Goal: Task Accomplishment & Management: Use online tool/utility

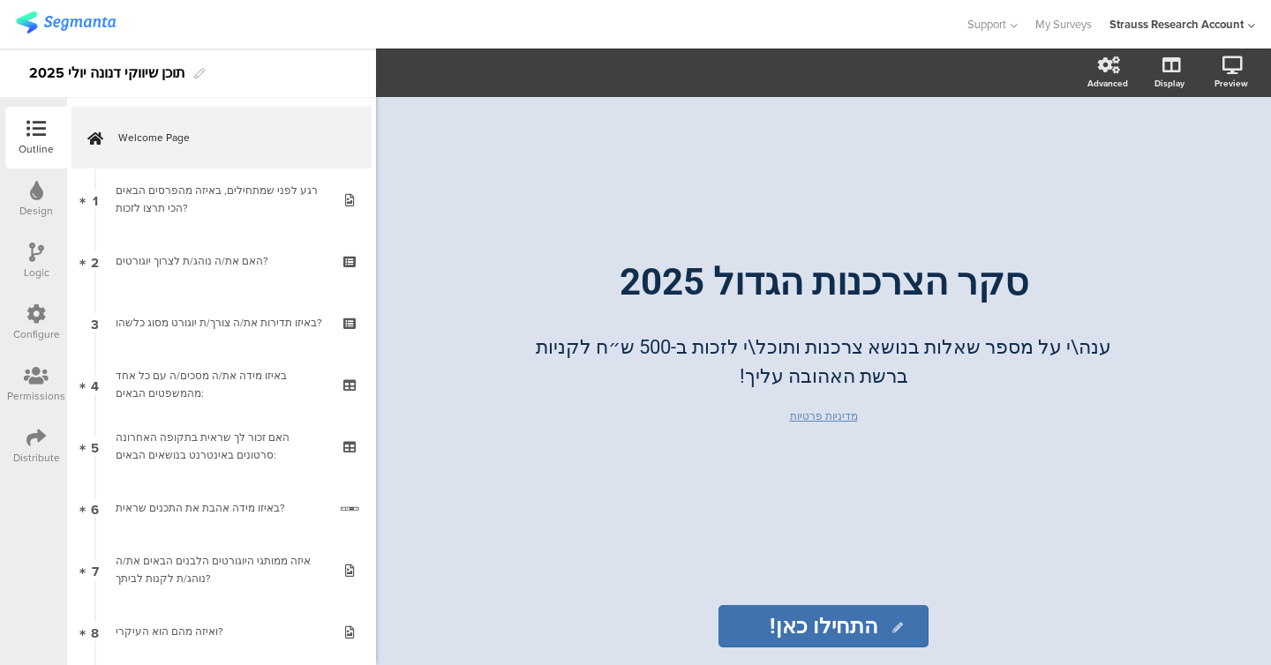
click at [37, 445] on icon at bounding box center [35, 437] width 19 height 19
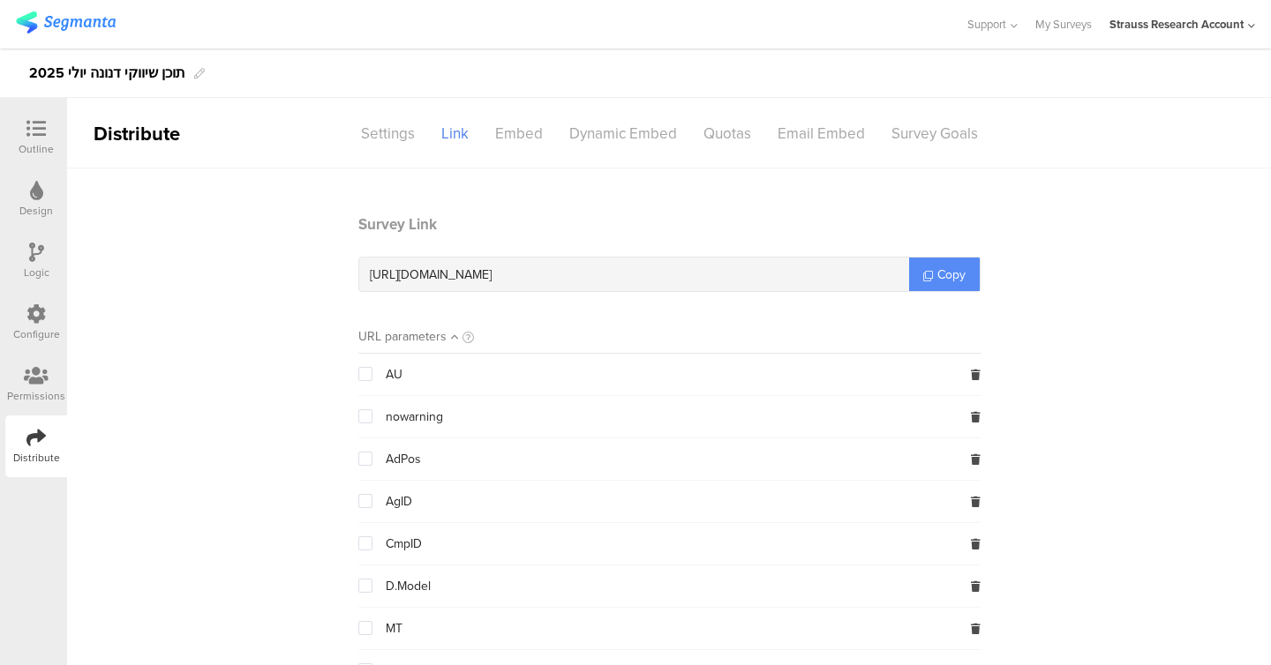
click at [957, 280] on span "Copy" at bounding box center [951, 275] width 28 height 19
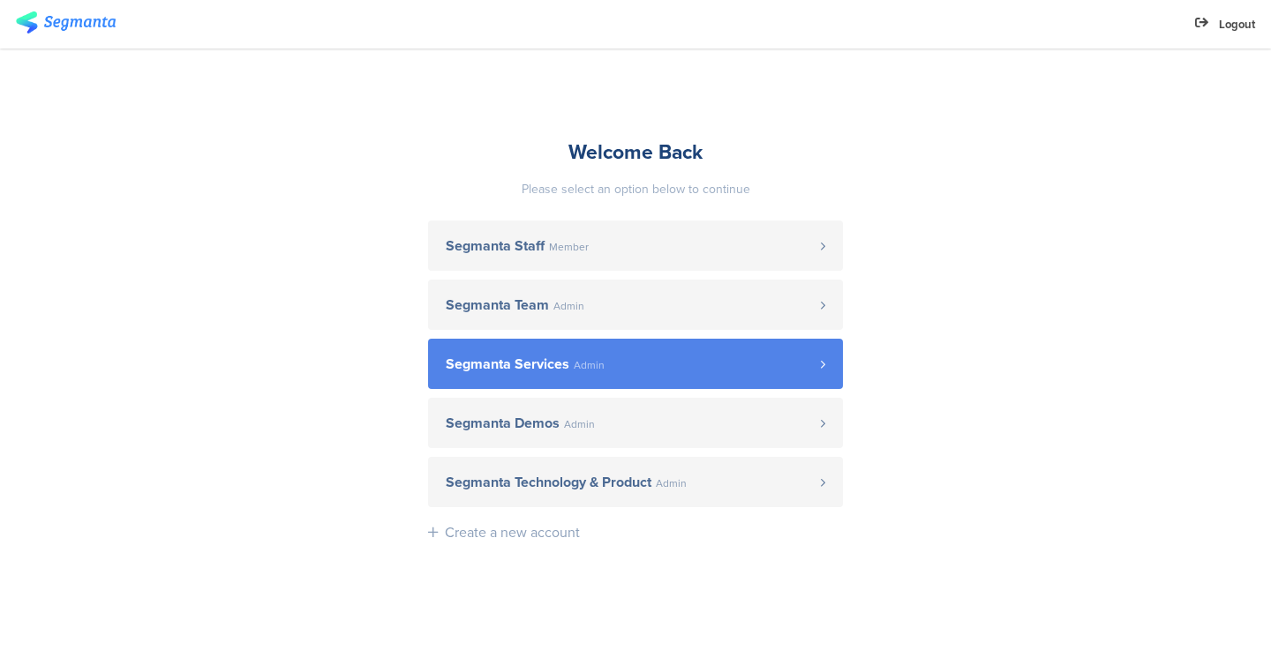
click at [633, 339] on link "Segmanta Services Admin" at bounding box center [635, 364] width 415 height 50
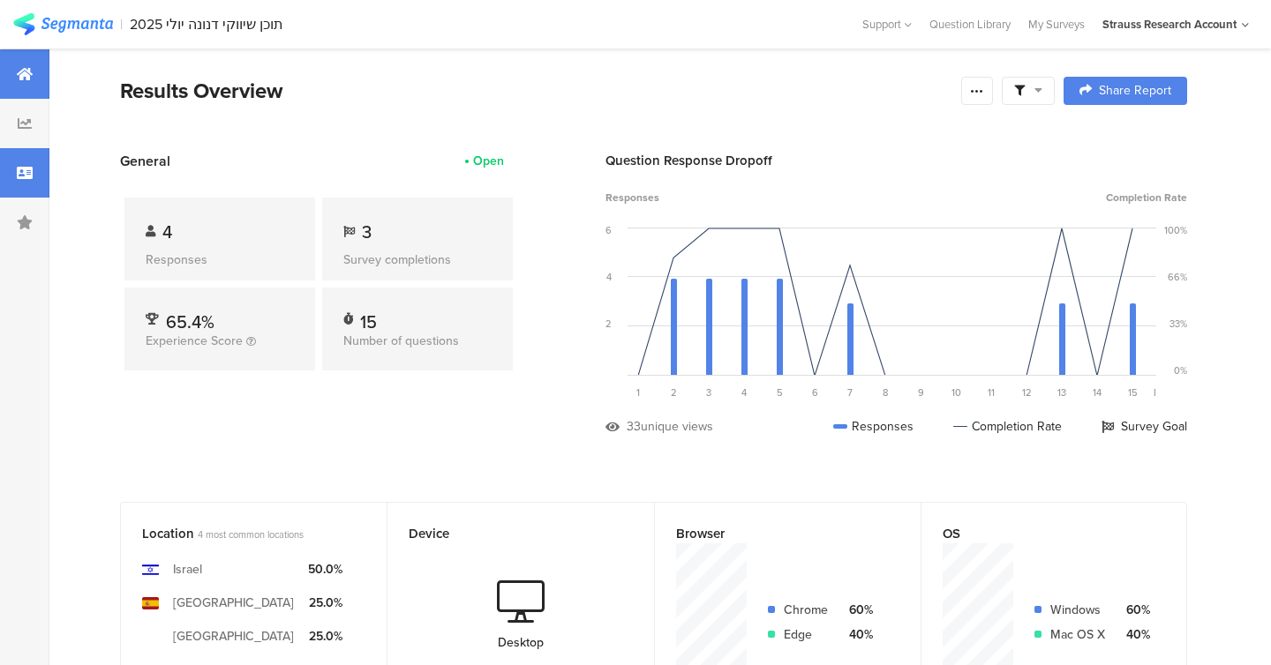
click at [31, 166] on icon at bounding box center [25, 173] width 16 height 14
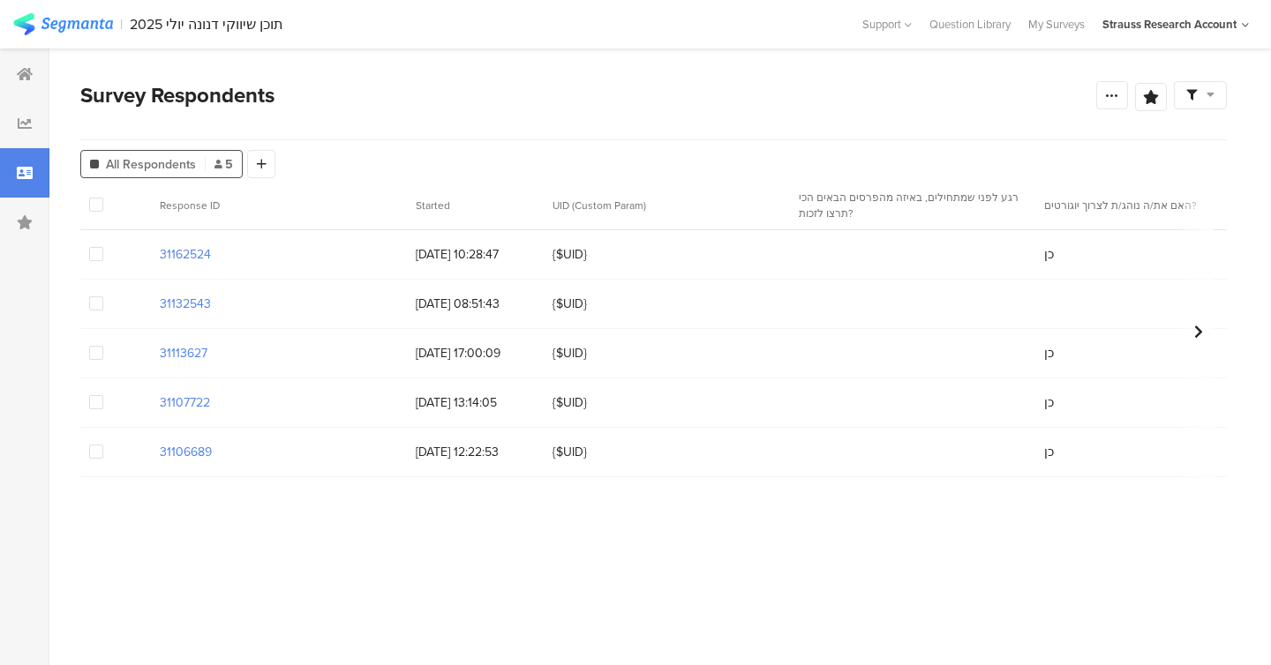
click at [97, 207] on span at bounding box center [96, 205] width 14 height 14
click at [103, 198] on input "checkbox" at bounding box center [103, 198] width 0 height 0
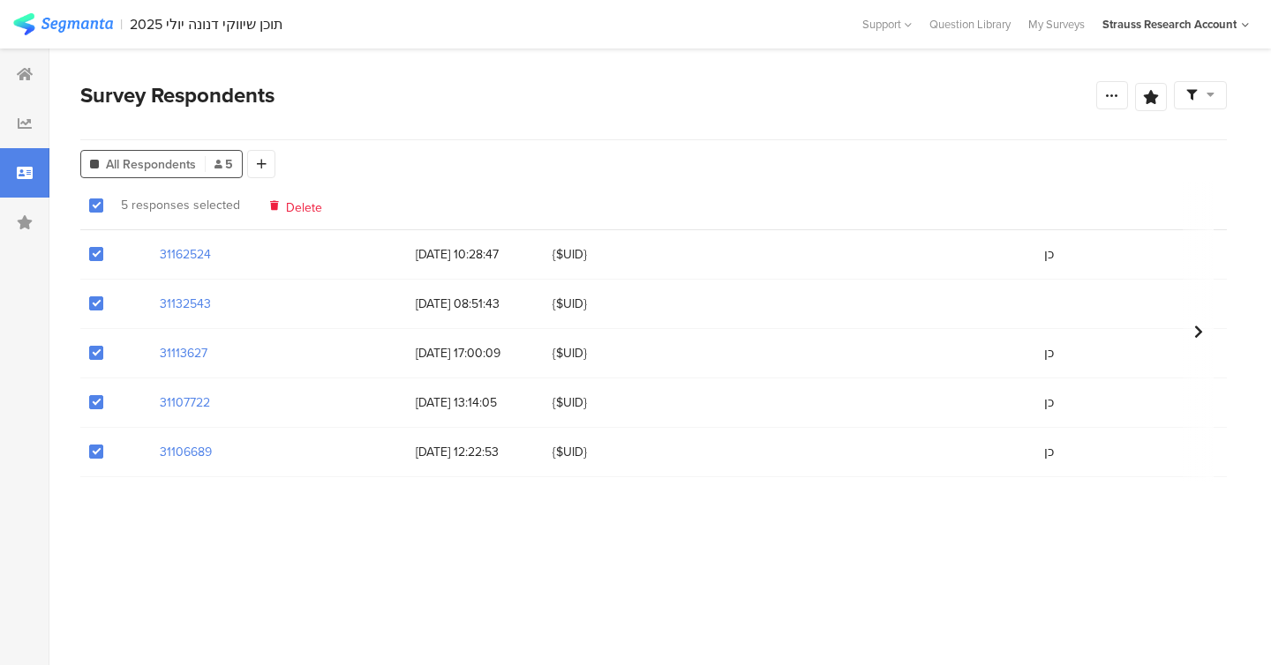
click at [294, 216] on section "Warning Cancel Delete 5 responses selected Delete" at bounding box center [653, 205] width 1146 height 49
click at [292, 203] on span "Delete" at bounding box center [304, 205] width 36 height 13
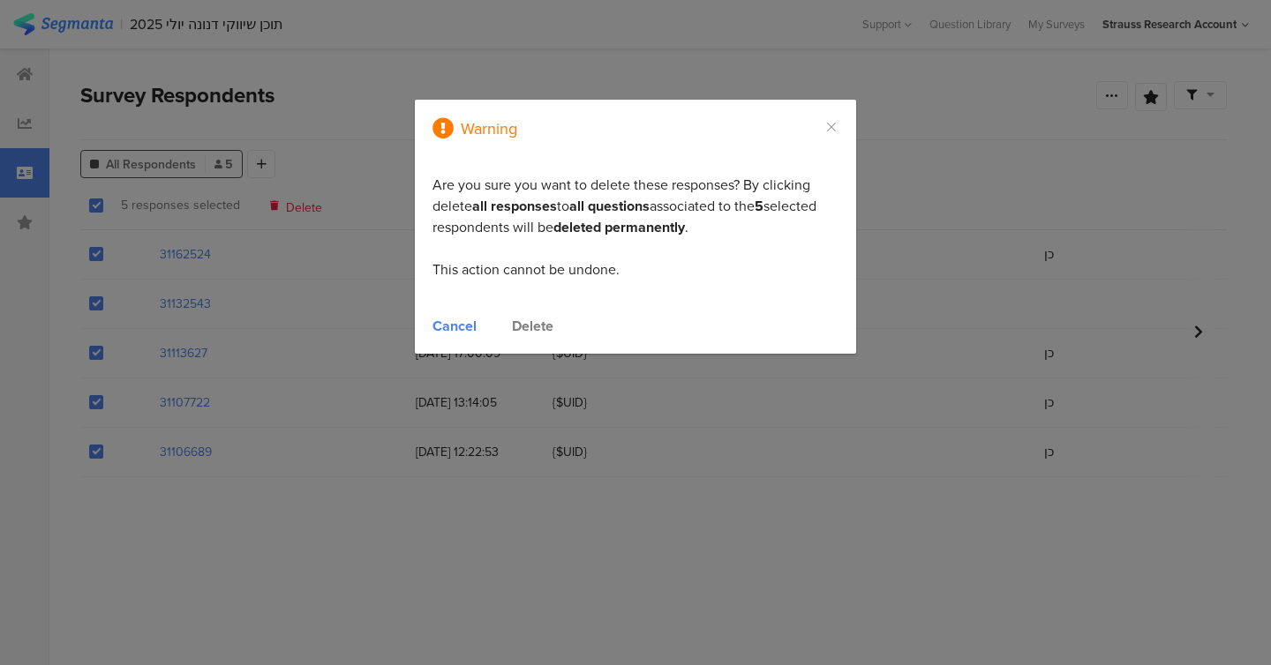
click at [533, 323] on div "Delete" at bounding box center [532, 326] width 41 height 20
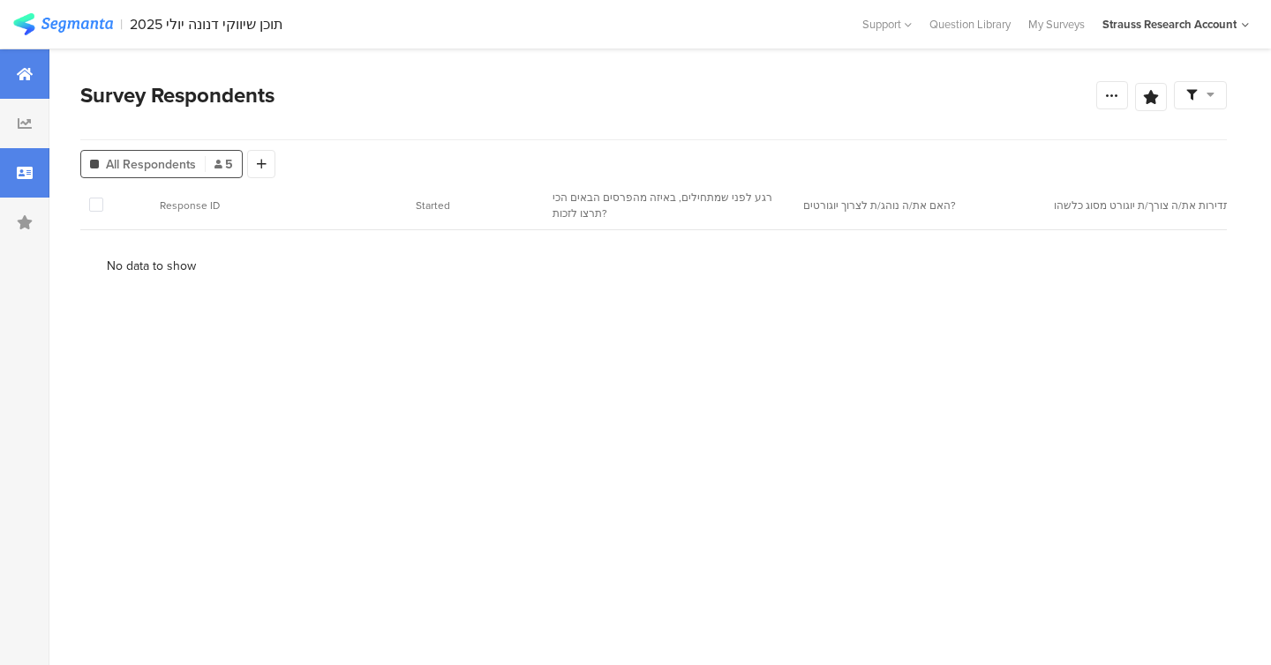
click at [23, 72] on icon at bounding box center [25, 74] width 16 height 14
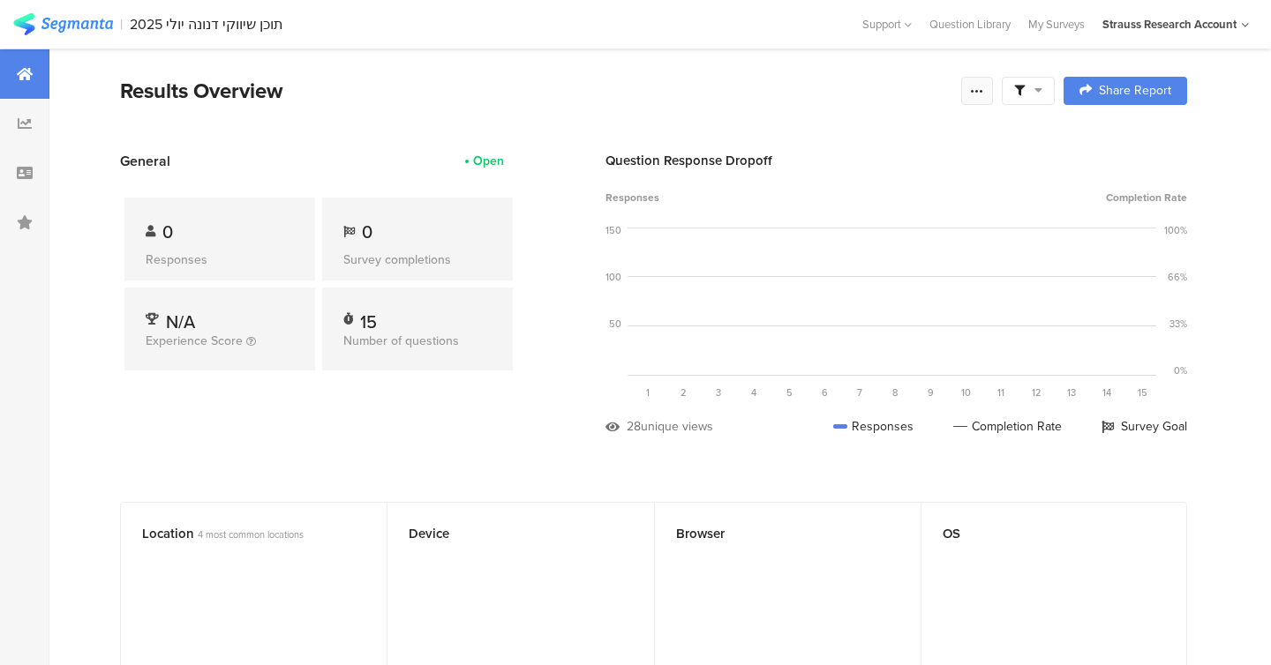
click at [980, 93] on icon at bounding box center [977, 91] width 14 height 14
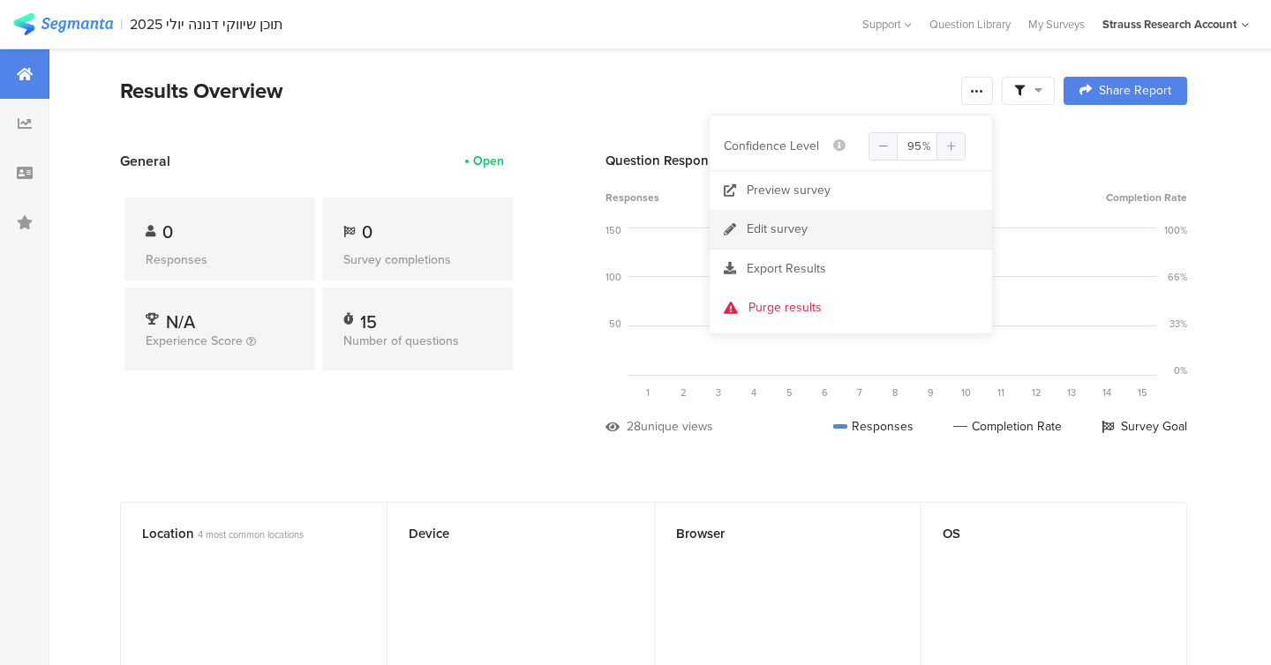
click at [858, 226] on link "Edit survey" at bounding box center [851, 229] width 282 height 39
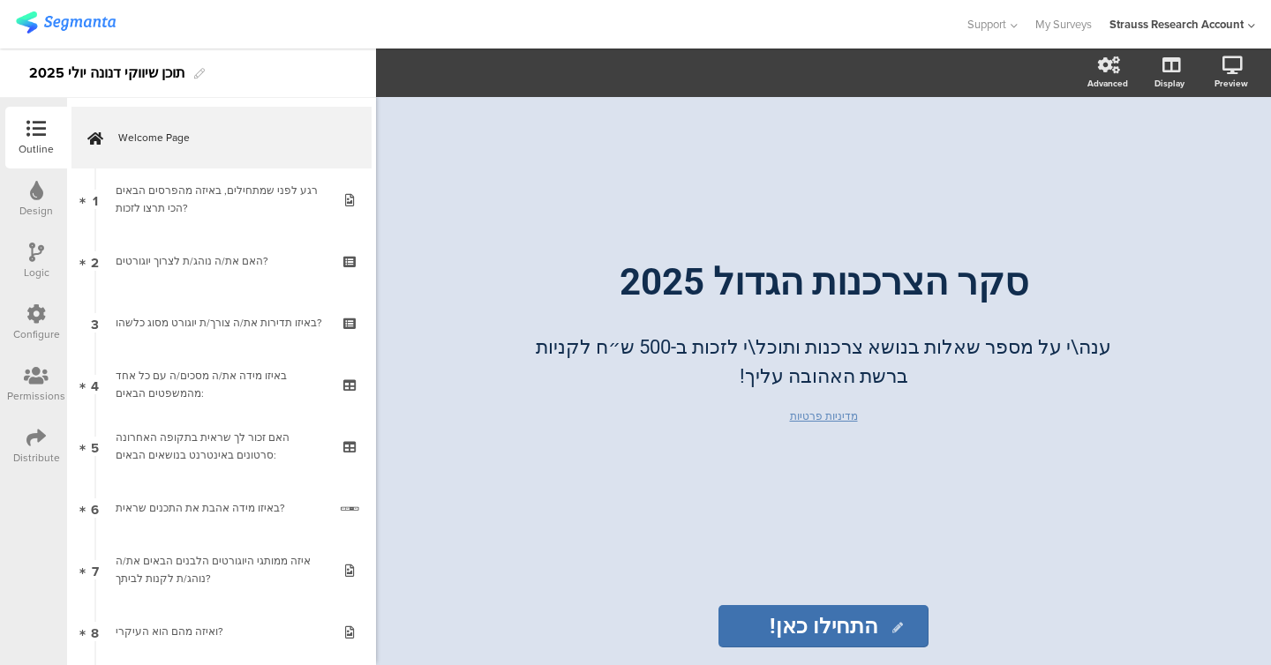
click at [25, 443] on div "Distribute" at bounding box center [36, 447] width 62 height 62
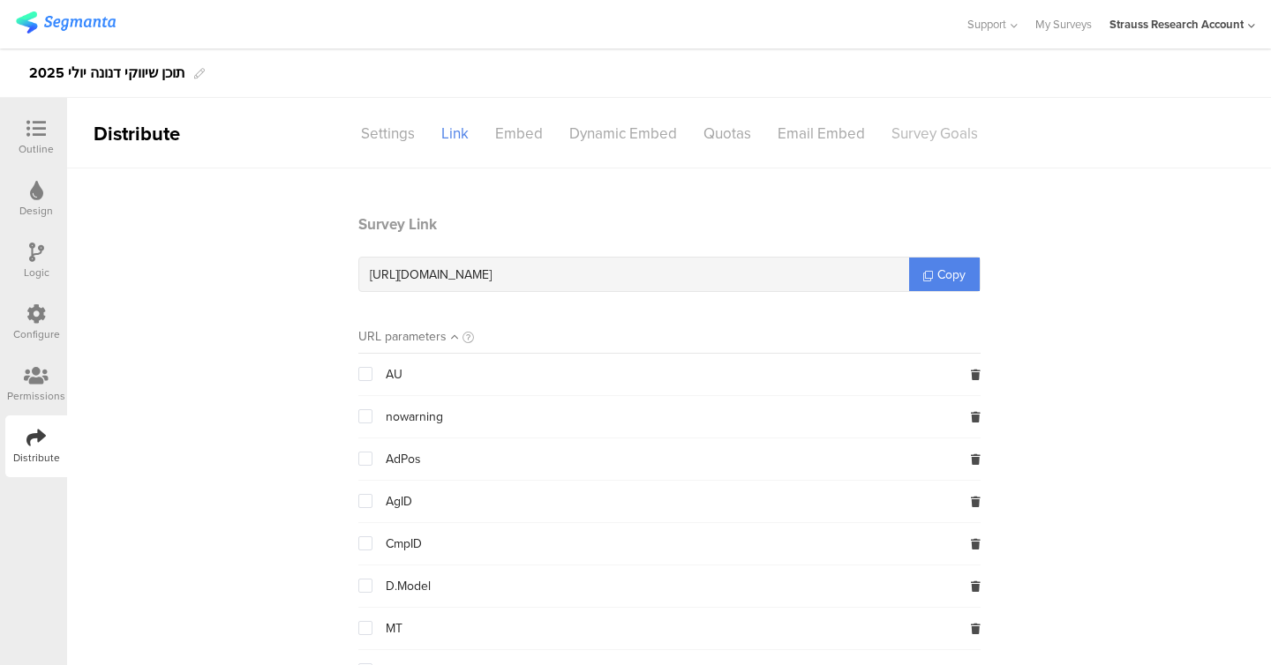
click at [965, 145] on div "Survey Goals" at bounding box center [934, 133] width 113 height 31
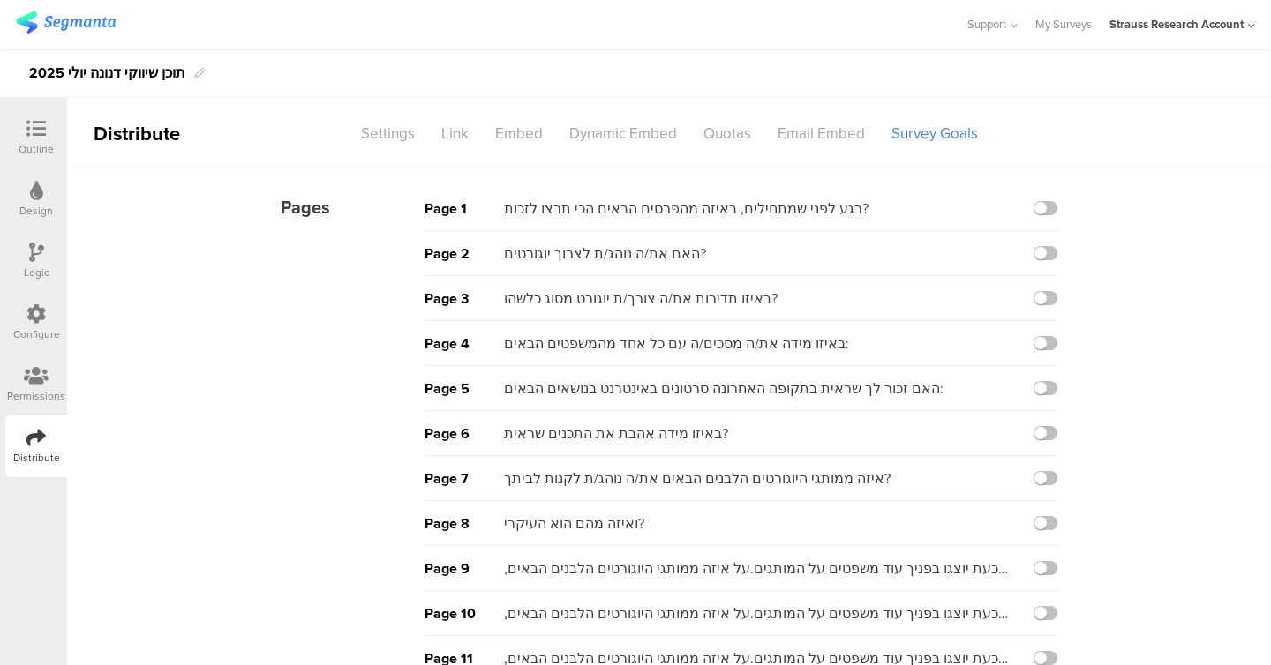
scroll to position [303, 0]
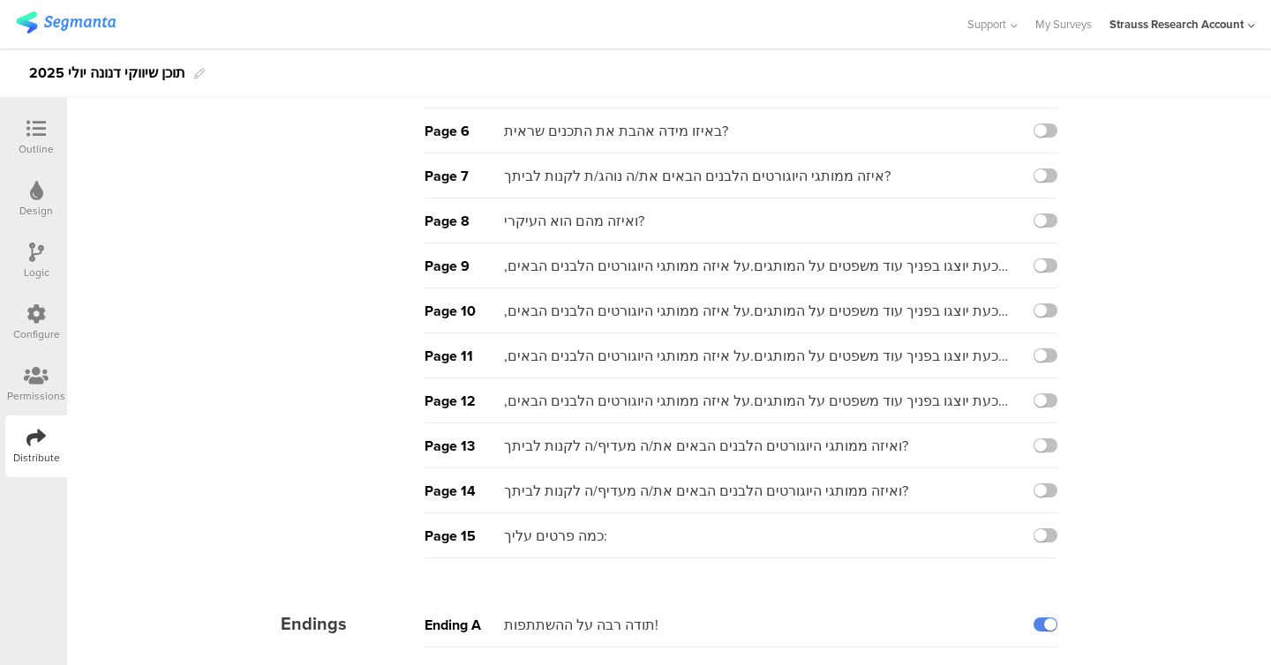
click at [49, 109] on div "Outline" at bounding box center [36, 138] width 62 height 62
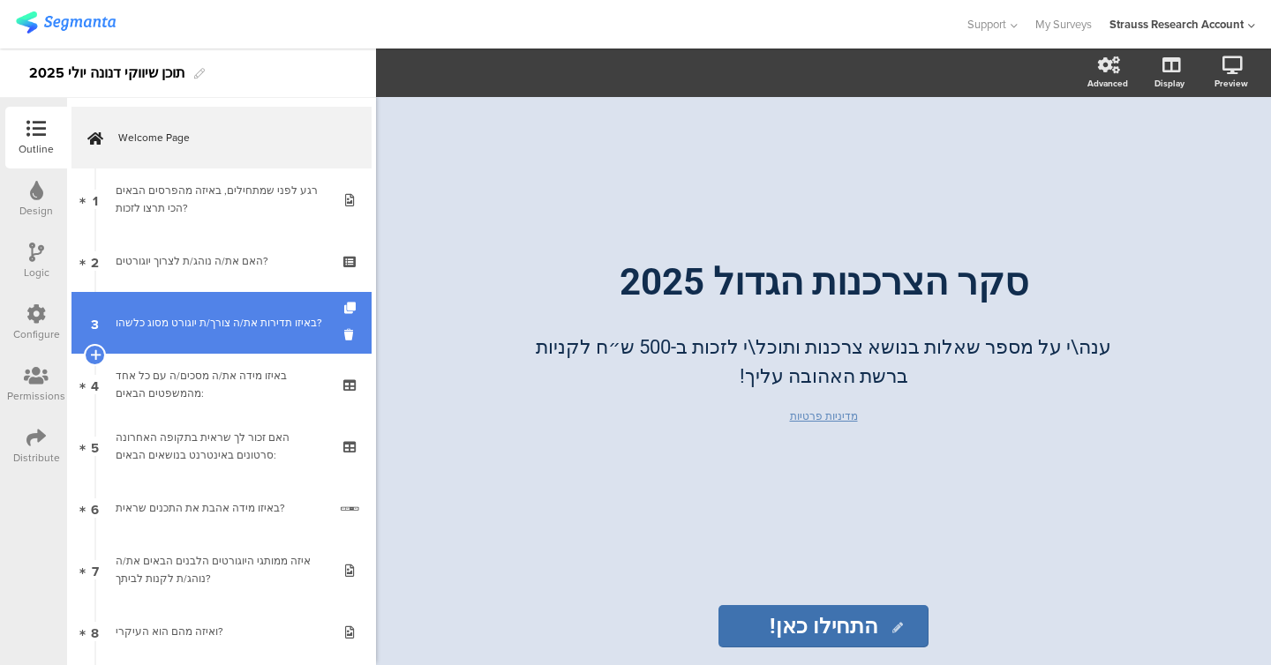
scroll to position [593, 0]
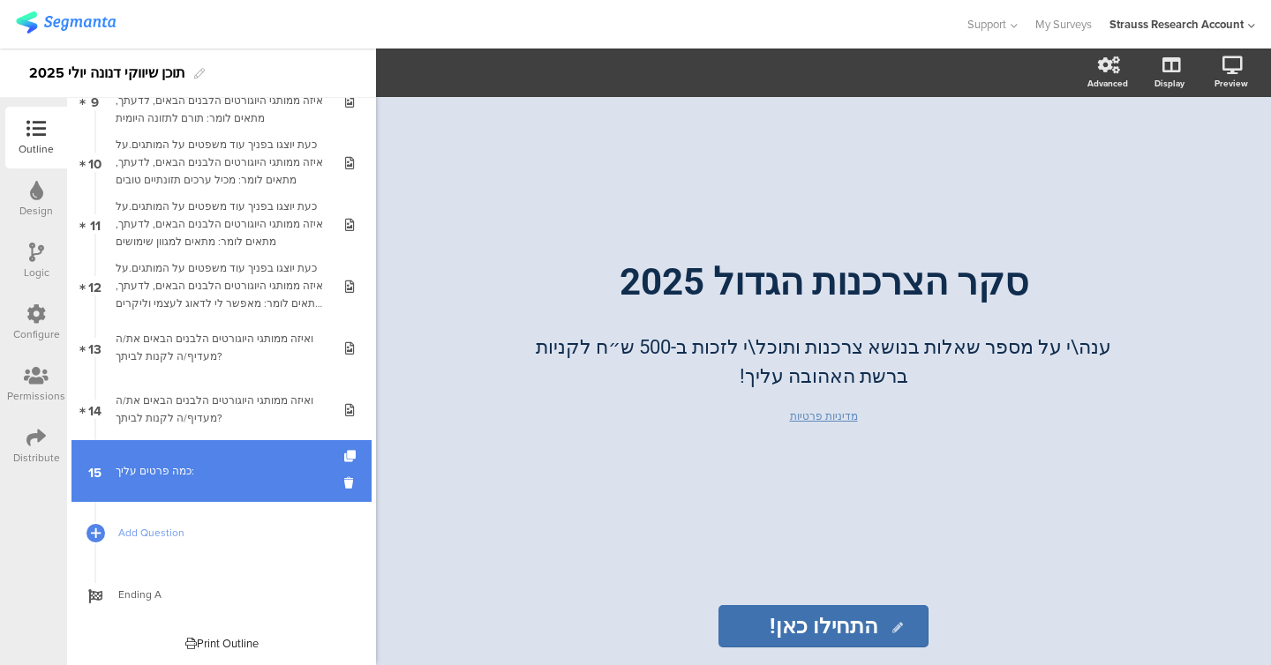
click at [166, 464] on div "כמה פרטים עליך:" at bounding box center [221, 471] width 211 height 18
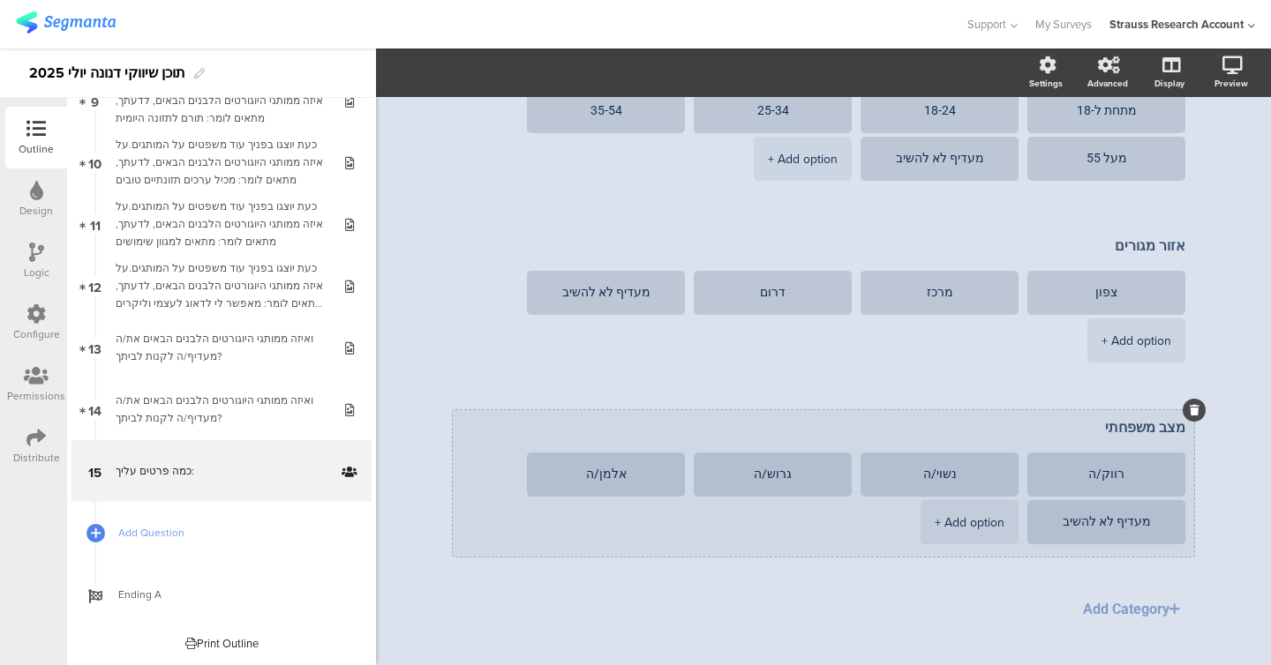
scroll to position [372, 0]
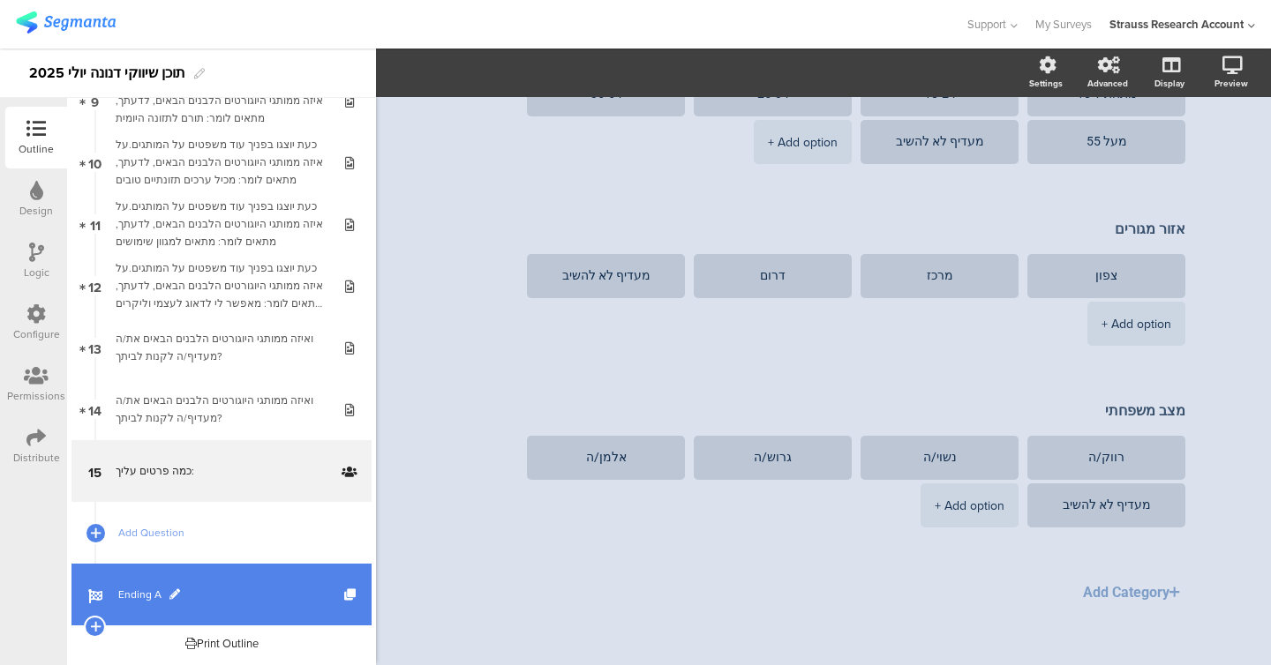
click at [149, 594] on span "Ending A" at bounding box center [231, 595] width 226 height 18
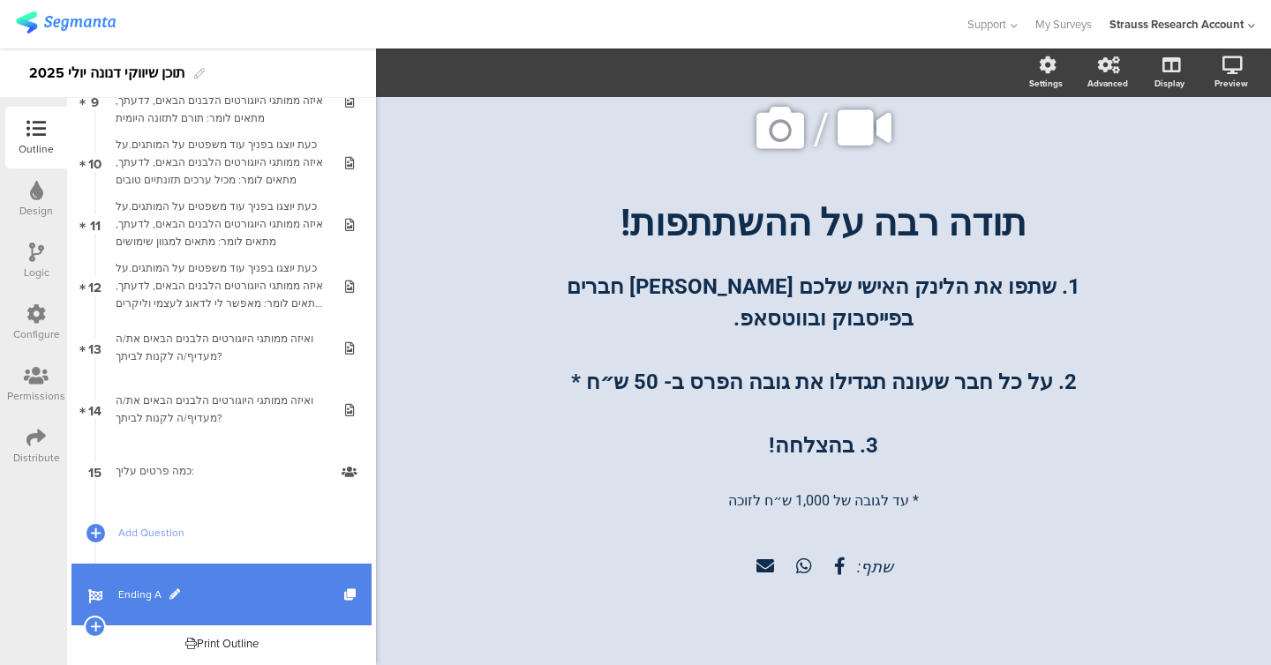
scroll to position [50, 0]
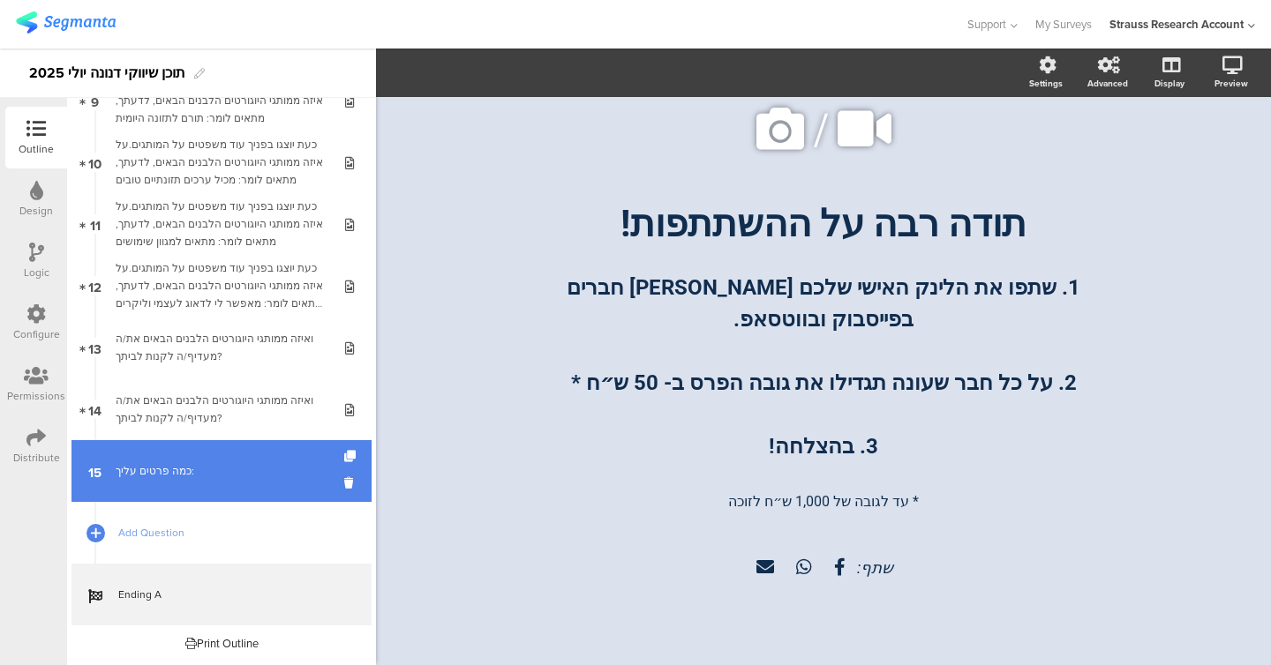
click at [158, 463] on div "כמה פרטים עליך:" at bounding box center [221, 471] width 211 height 18
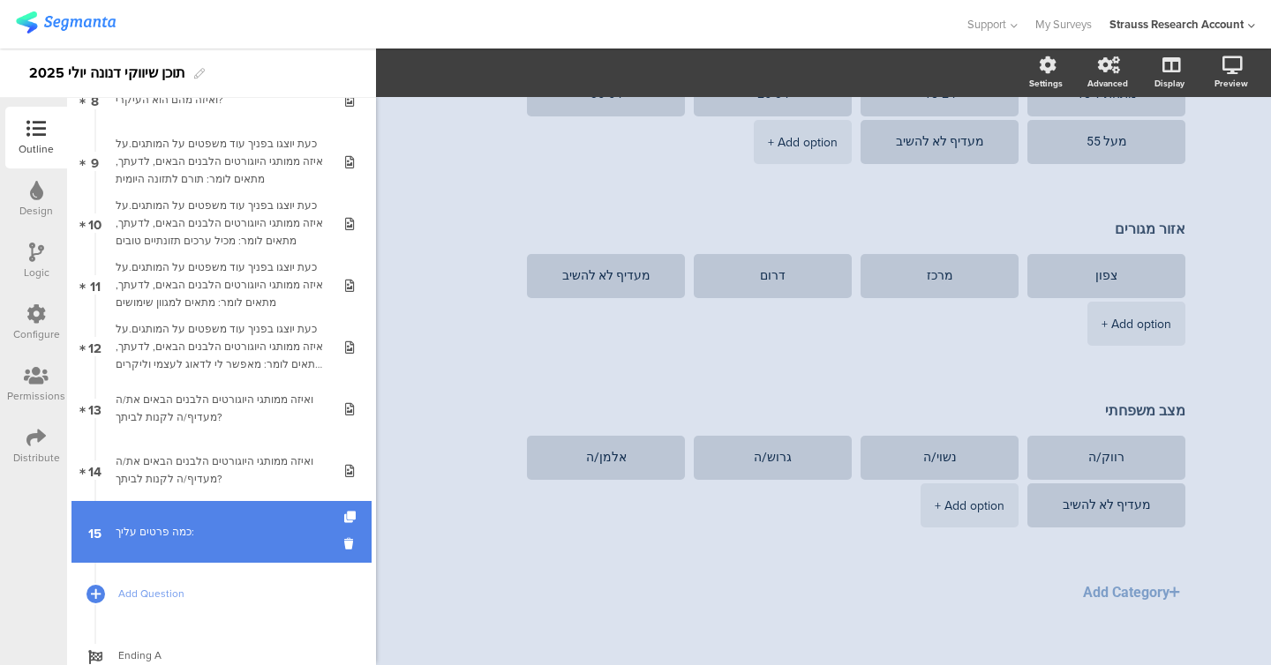
scroll to position [531, 0]
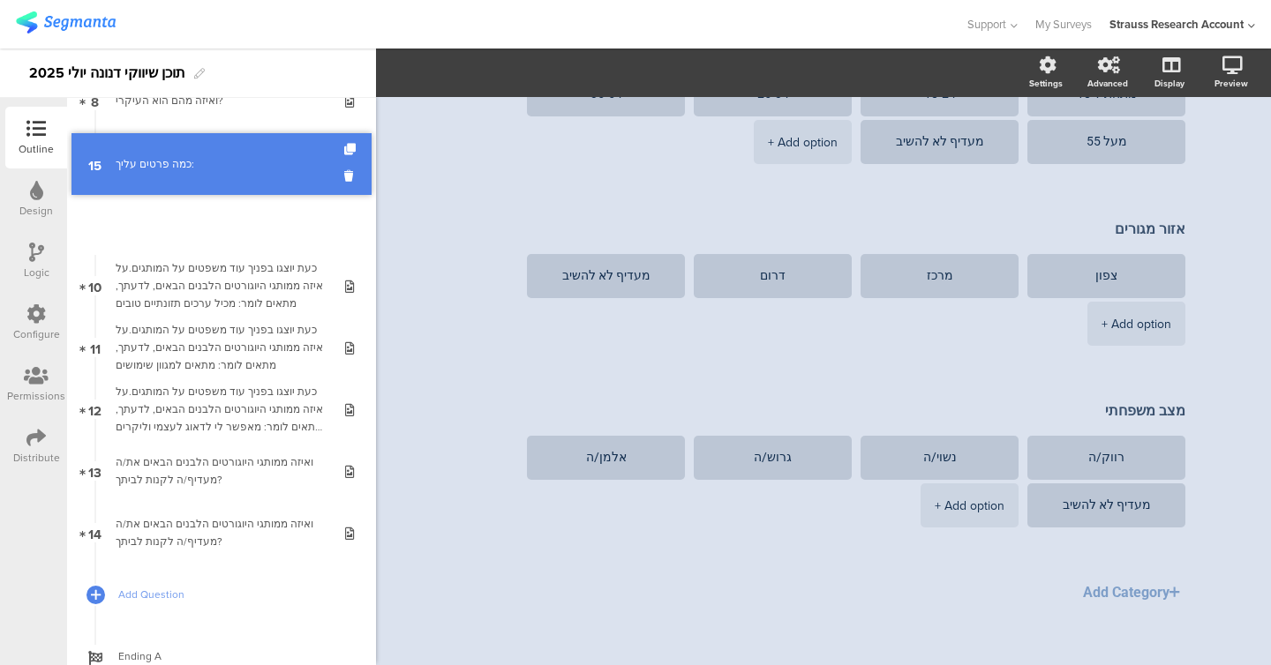
drag, startPoint x: 152, startPoint y: 541, endPoint x: 184, endPoint y: 172, distance: 370.2
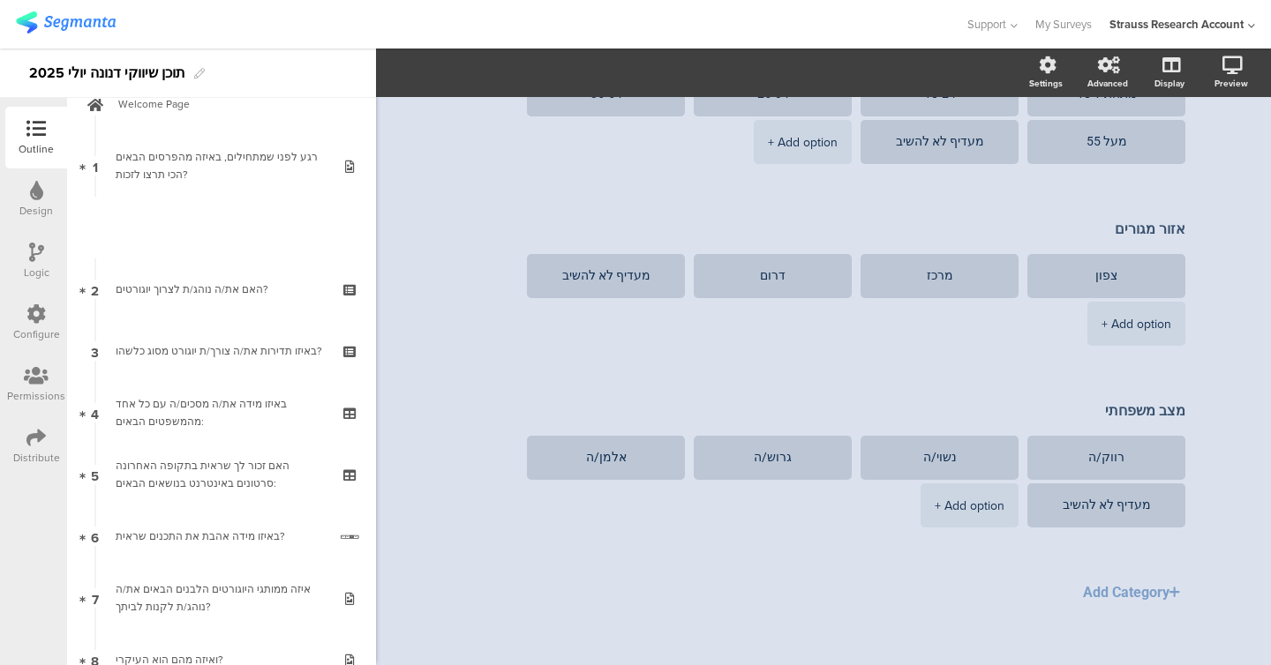
scroll to position [0, 0]
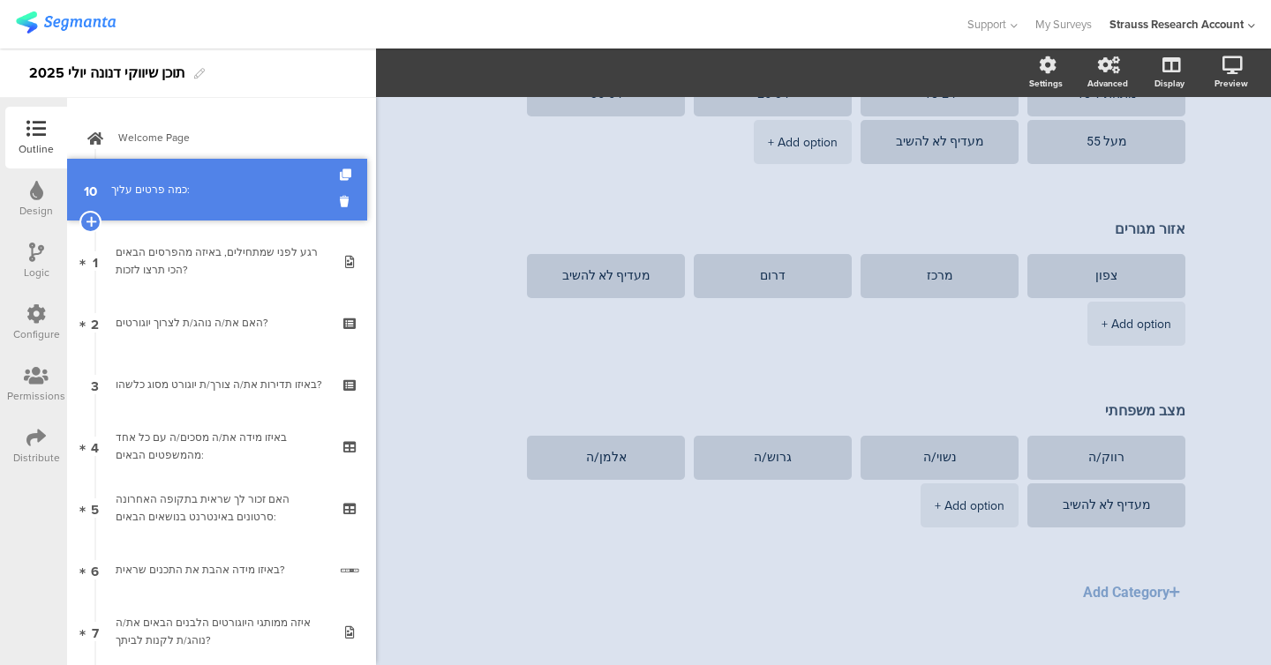
drag, startPoint x: 168, startPoint y: 472, endPoint x: 194, endPoint y: 187, distance: 286.3
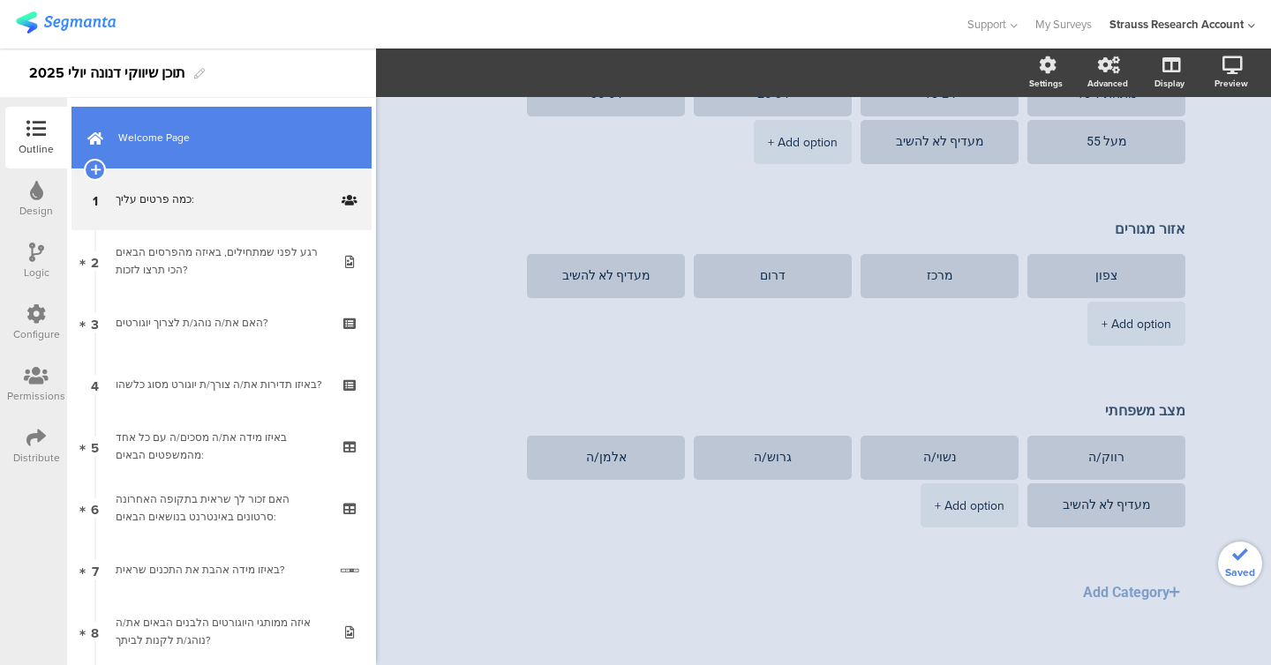
click at [176, 152] on link "Welcome Page" at bounding box center [221, 138] width 300 height 62
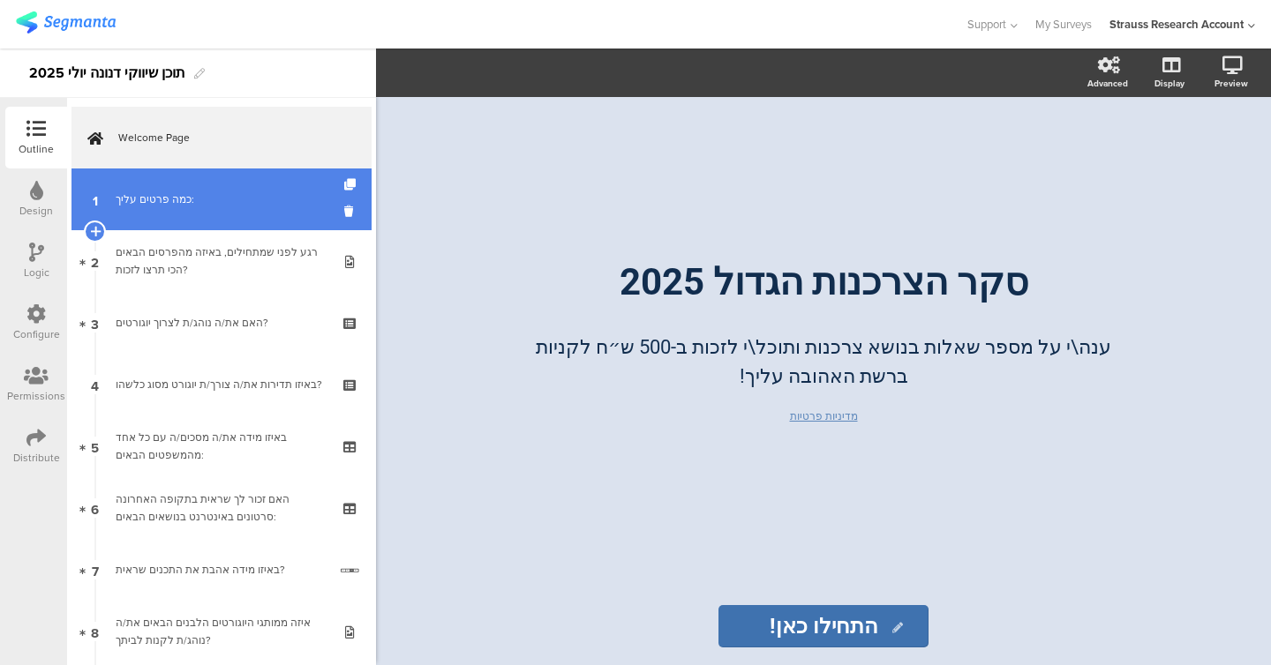
click at [172, 214] on link "1 כמה פרטים עליך:" at bounding box center [221, 200] width 300 height 62
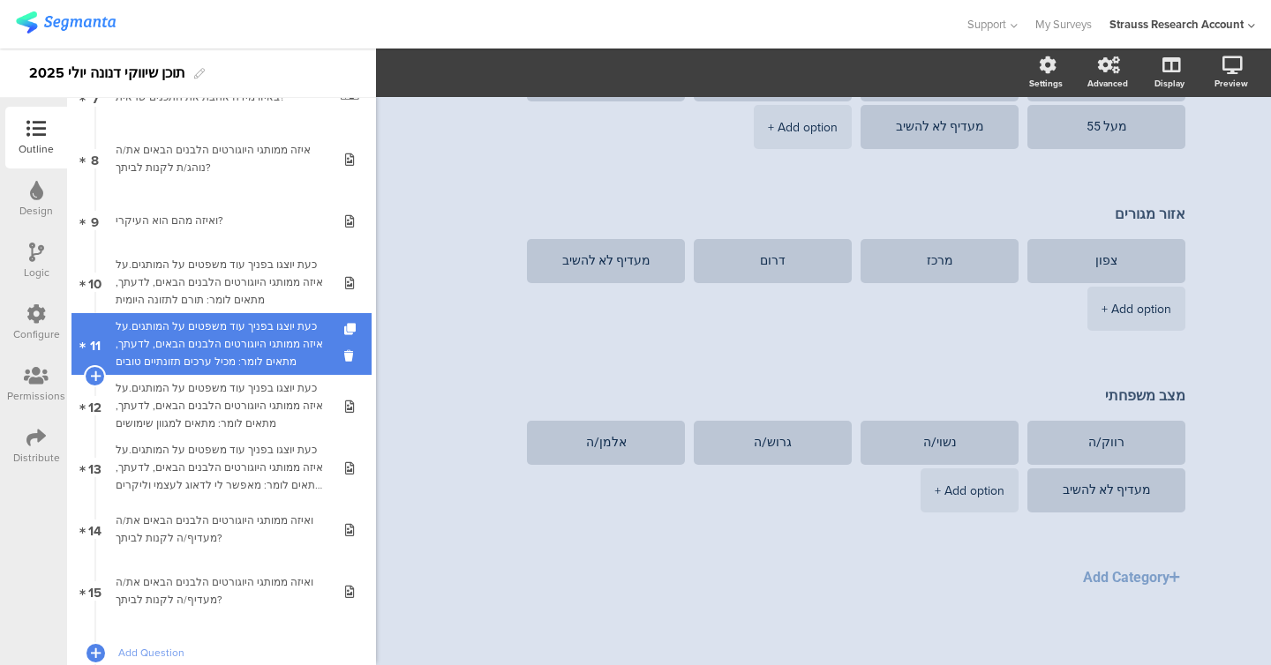
scroll to position [571, 0]
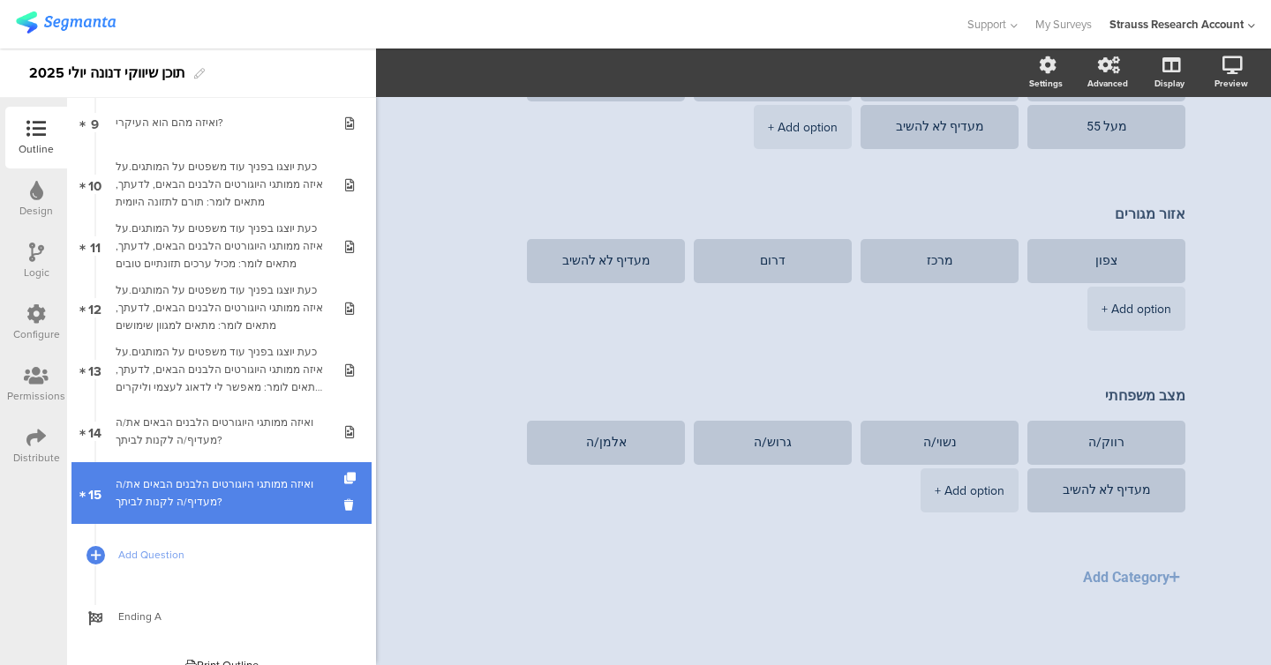
click at [205, 477] on div "ואיזה ממותגי היוגורטים הלבנים הבאים את/ה מעדיף/ה לקנות לביתך?" at bounding box center [221, 493] width 211 height 35
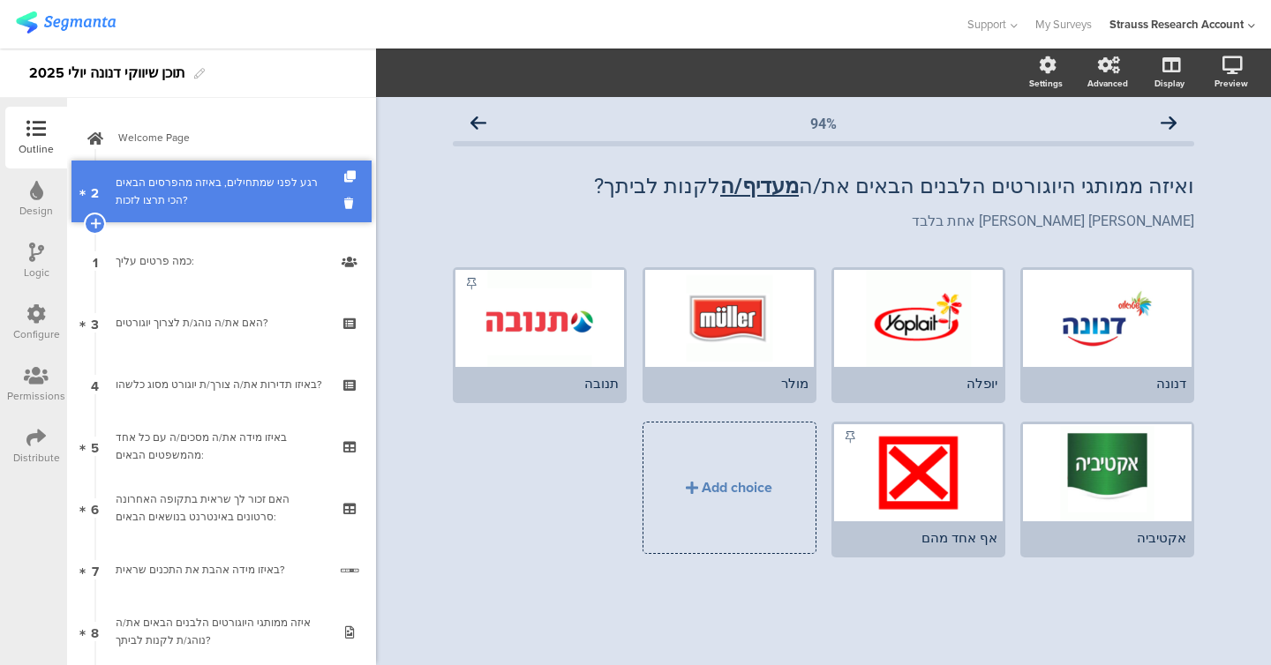
drag, startPoint x: 172, startPoint y: 257, endPoint x: 170, endPoint y: 187, distance: 69.7
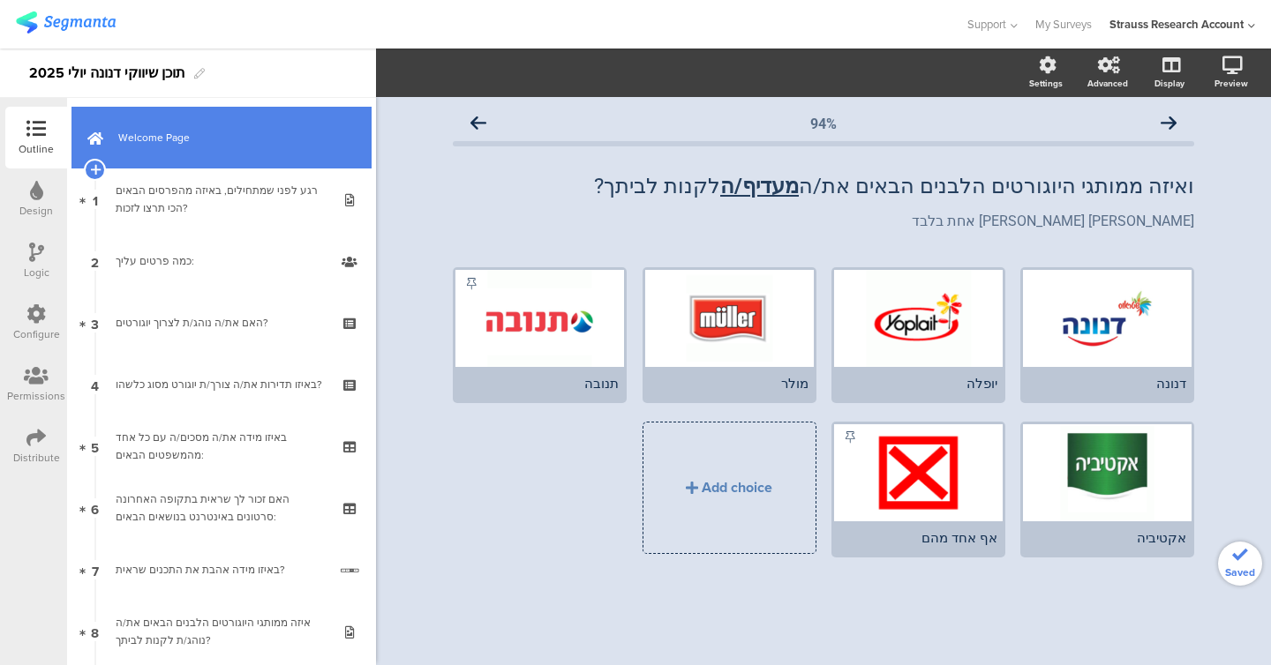
click at [170, 153] on link "Welcome Page" at bounding box center [221, 138] width 300 height 62
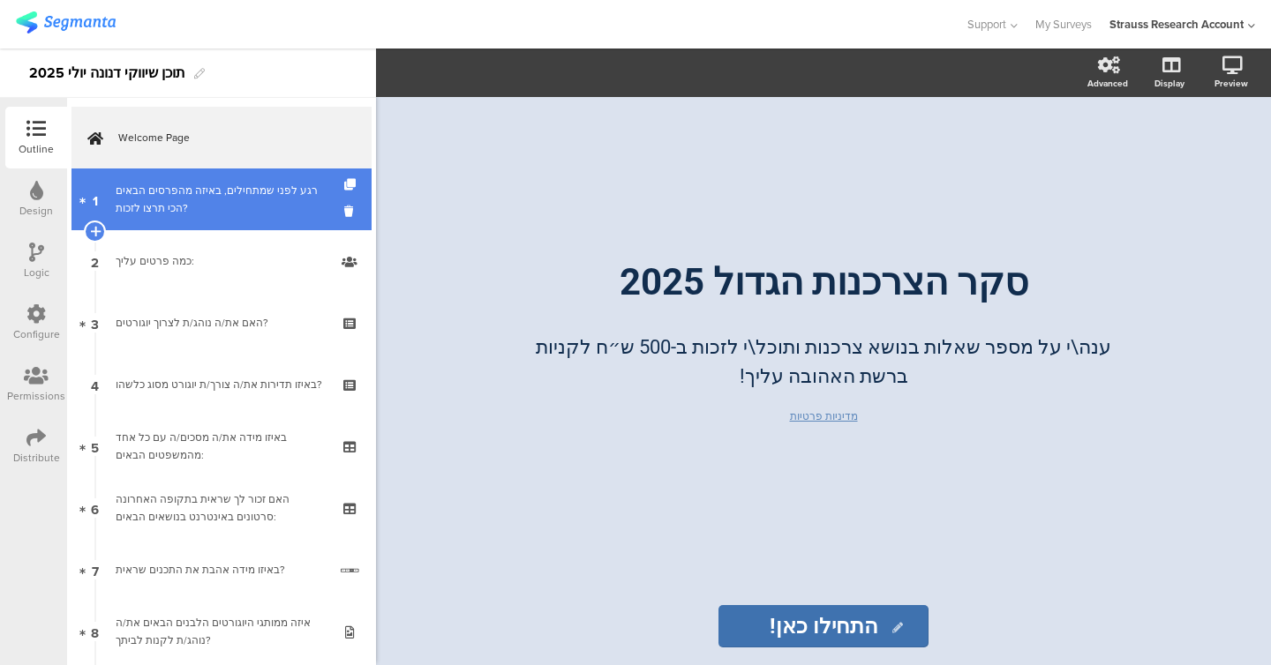
click at [177, 190] on div "רגע לפני שמתחילים, באיזה מהפרסים הבאים הכי תרצו לזכות?" at bounding box center [221, 199] width 211 height 35
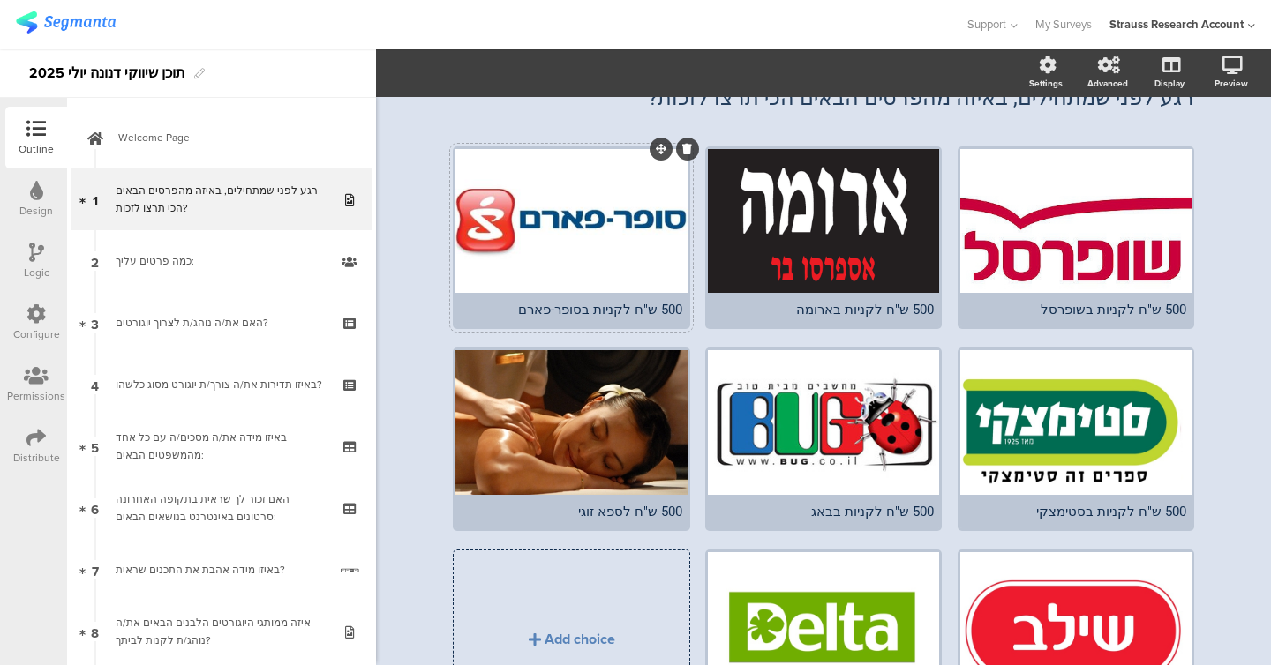
scroll to position [229, 0]
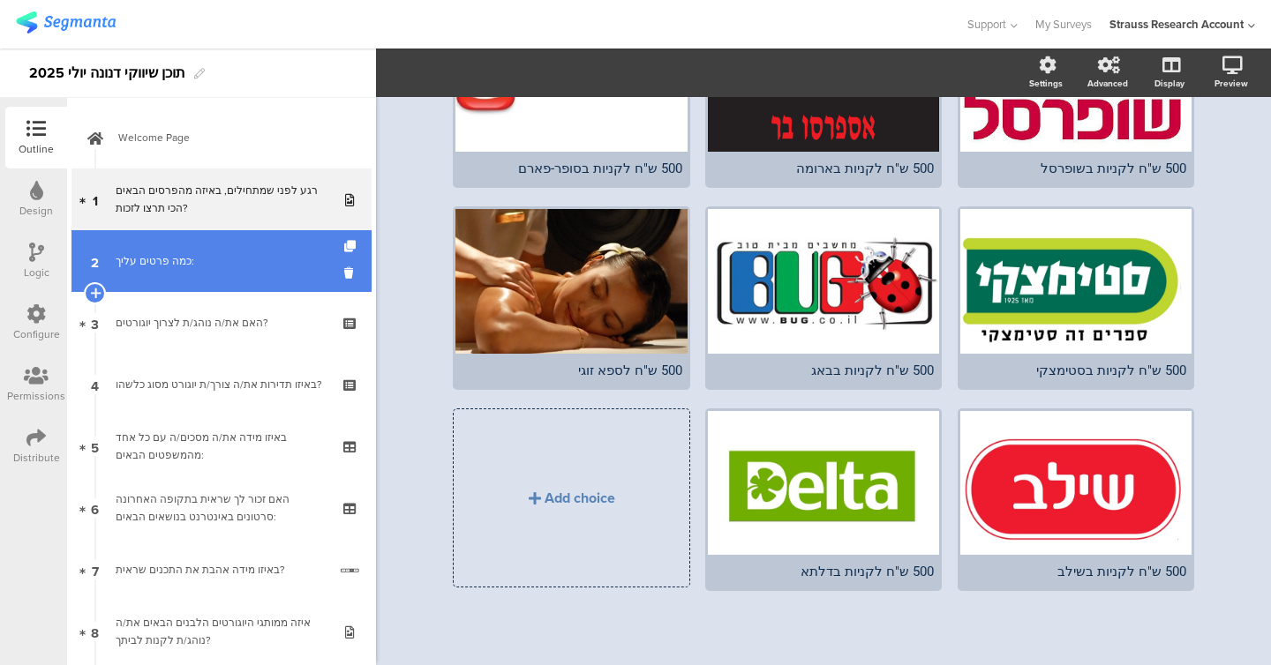
click at [180, 285] on link "2 כמה פרטים עליך:" at bounding box center [221, 261] width 300 height 62
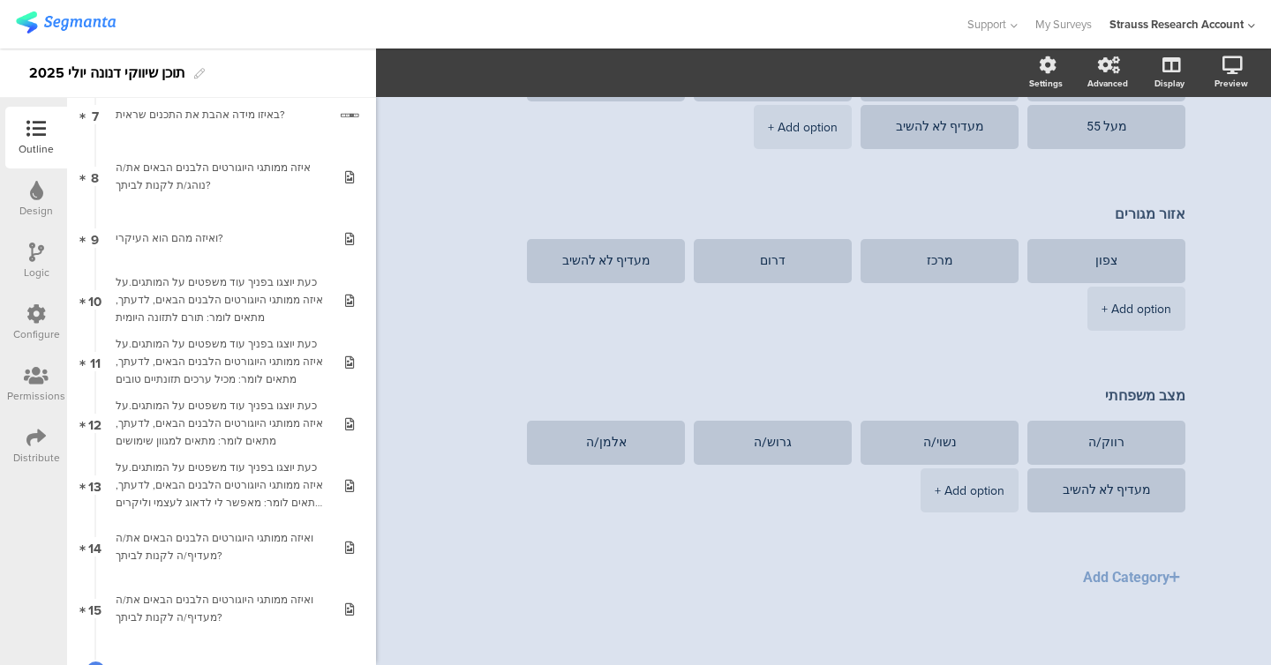
scroll to position [593, 0]
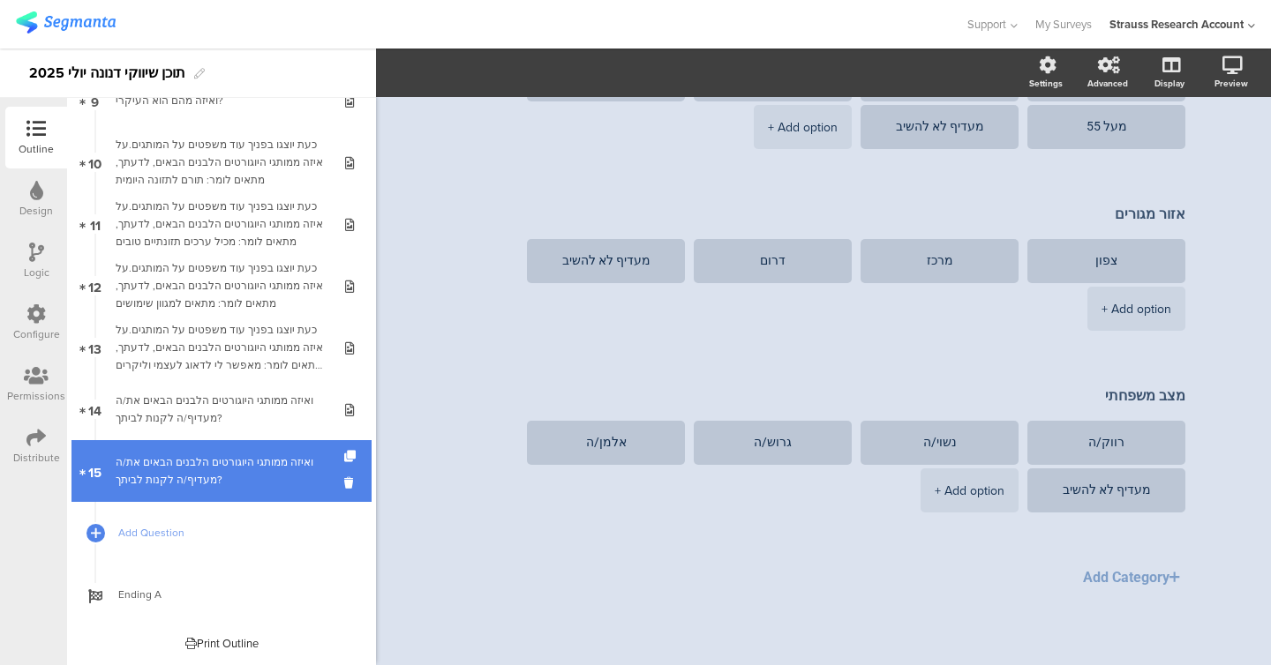
click at [253, 470] on div "ואיזה ממותגי היוגורטים הלבנים הבאים את/ה מעדיף/ה לקנות לביתך?" at bounding box center [221, 471] width 211 height 35
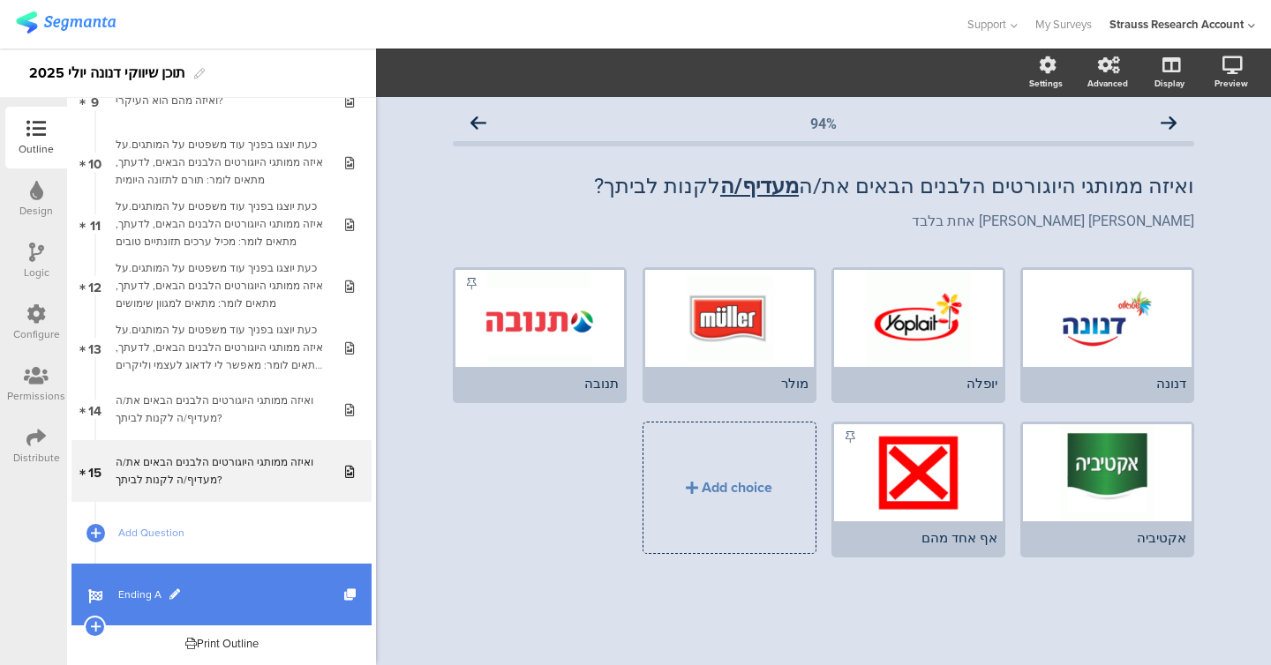
click at [143, 588] on span "Ending A" at bounding box center [231, 595] width 226 height 18
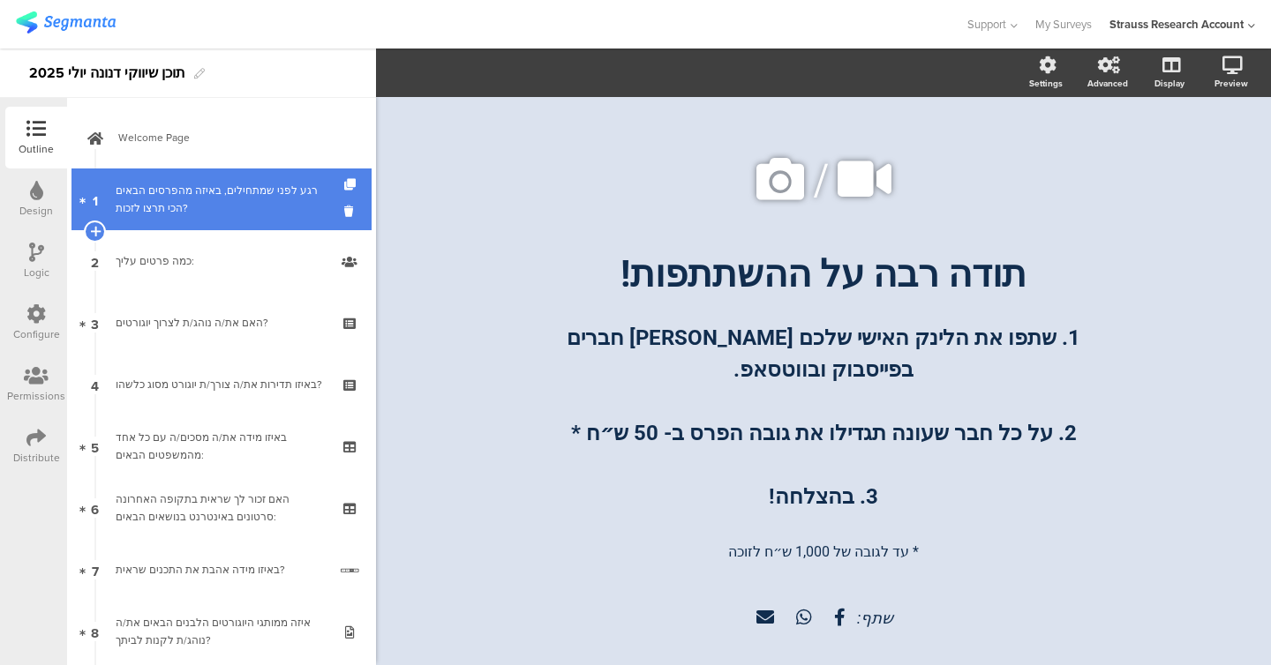
click at [206, 171] on link "1 רגע לפני שמתחילים, באיזה מהפרסים הבאים הכי תרצו לזכות?" at bounding box center [221, 200] width 300 height 62
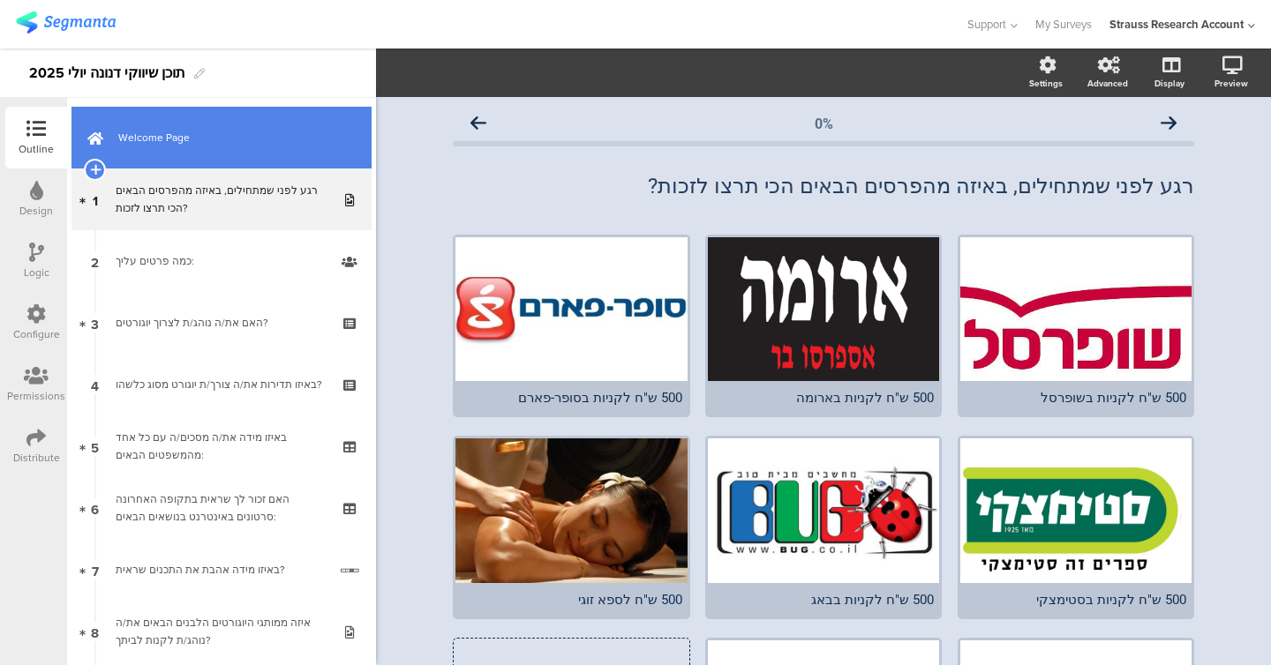
click at [203, 154] on link "Welcome Page" at bounding box center [221, 138] width 300 height 62
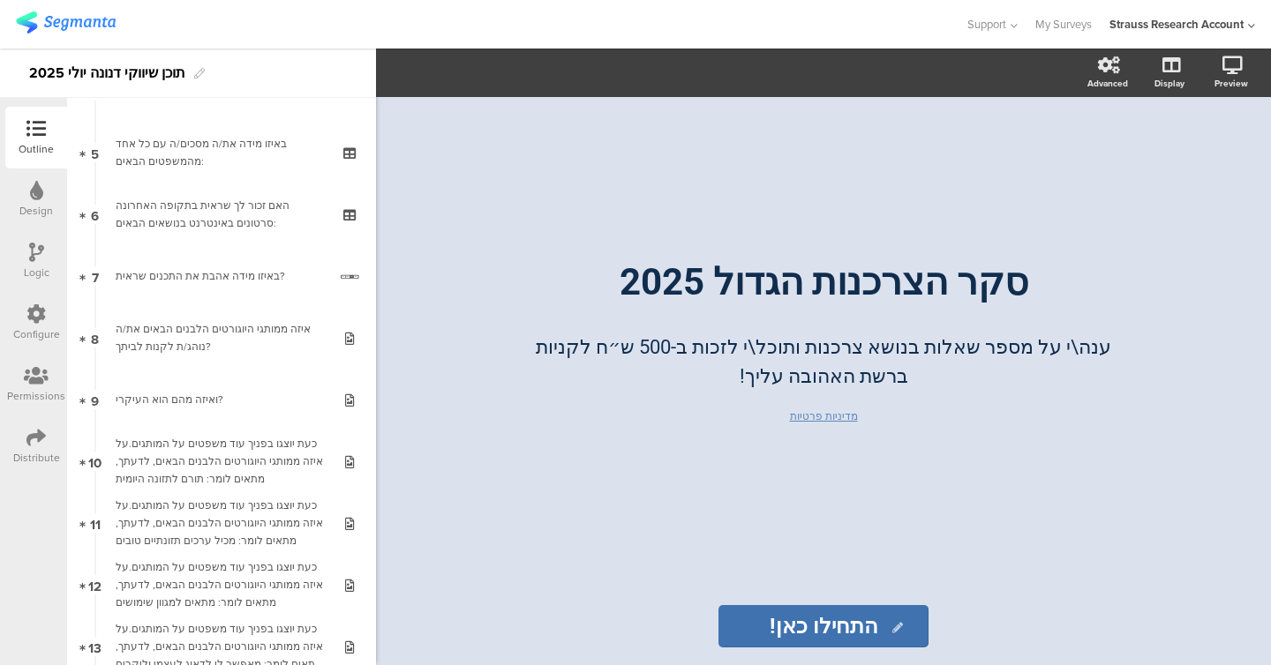
scroll to position [593, 0]
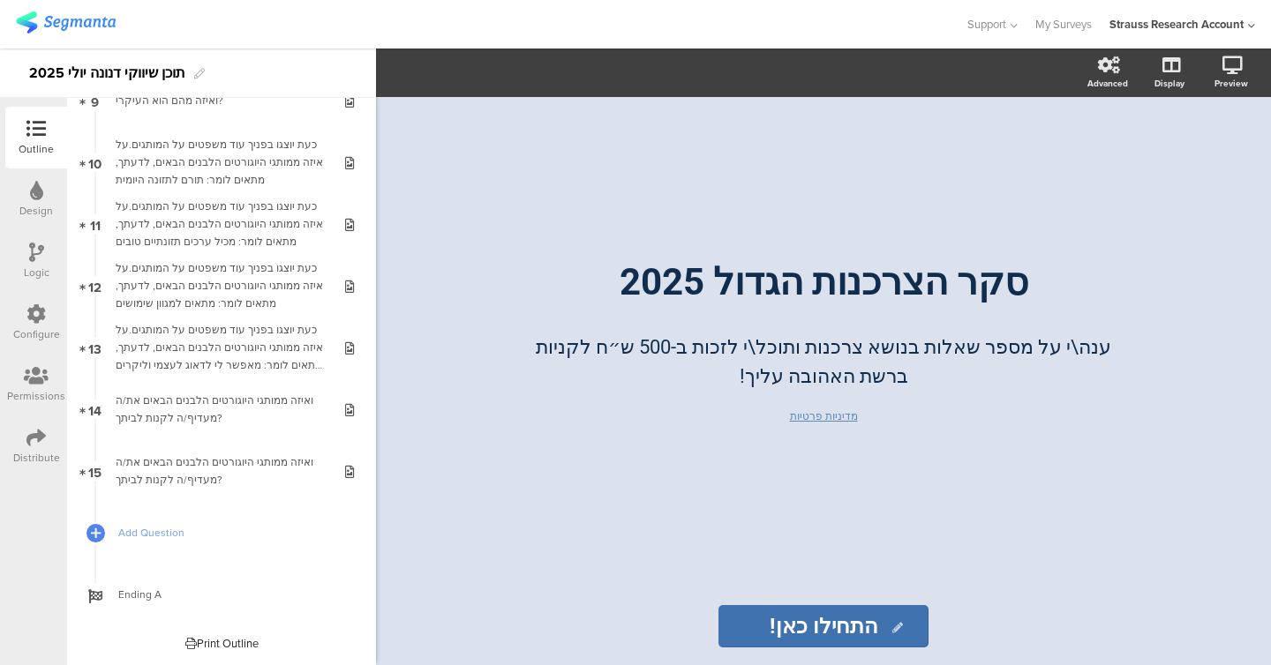
click at [44, 429] on icon at bounding box center [35, 437] width 19 height 19
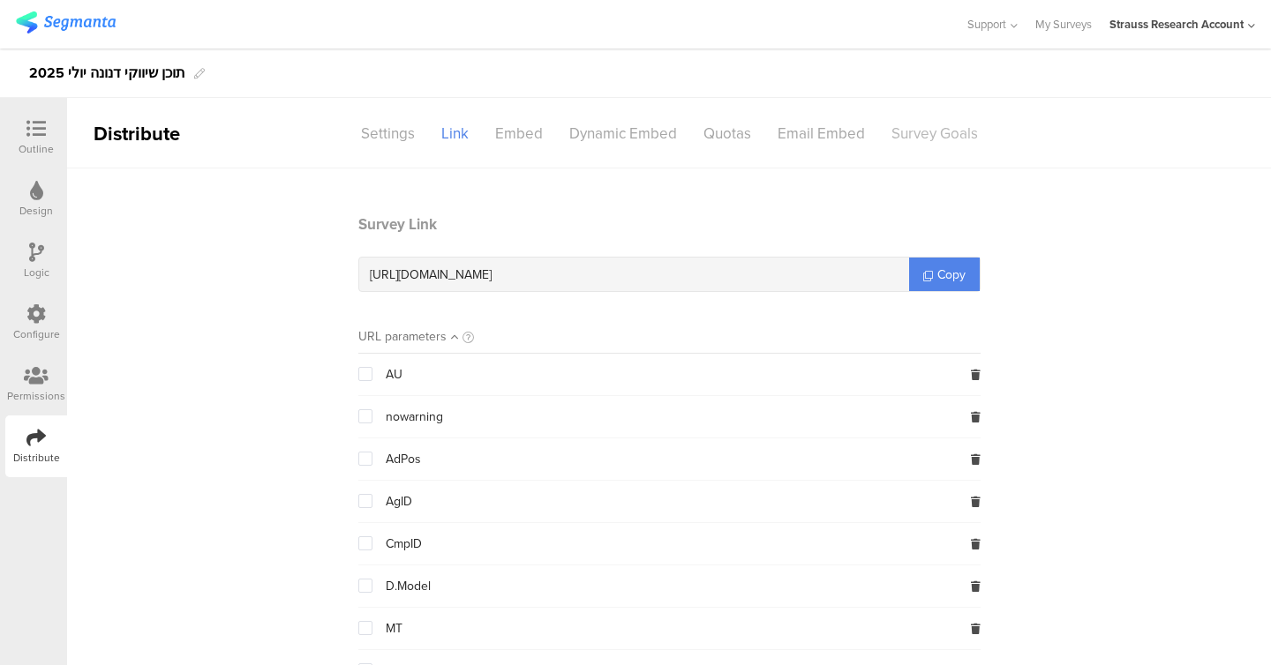
click at [915, 134] on div "Survey Goals" at bounding box center [934, 133] width 113 height 31
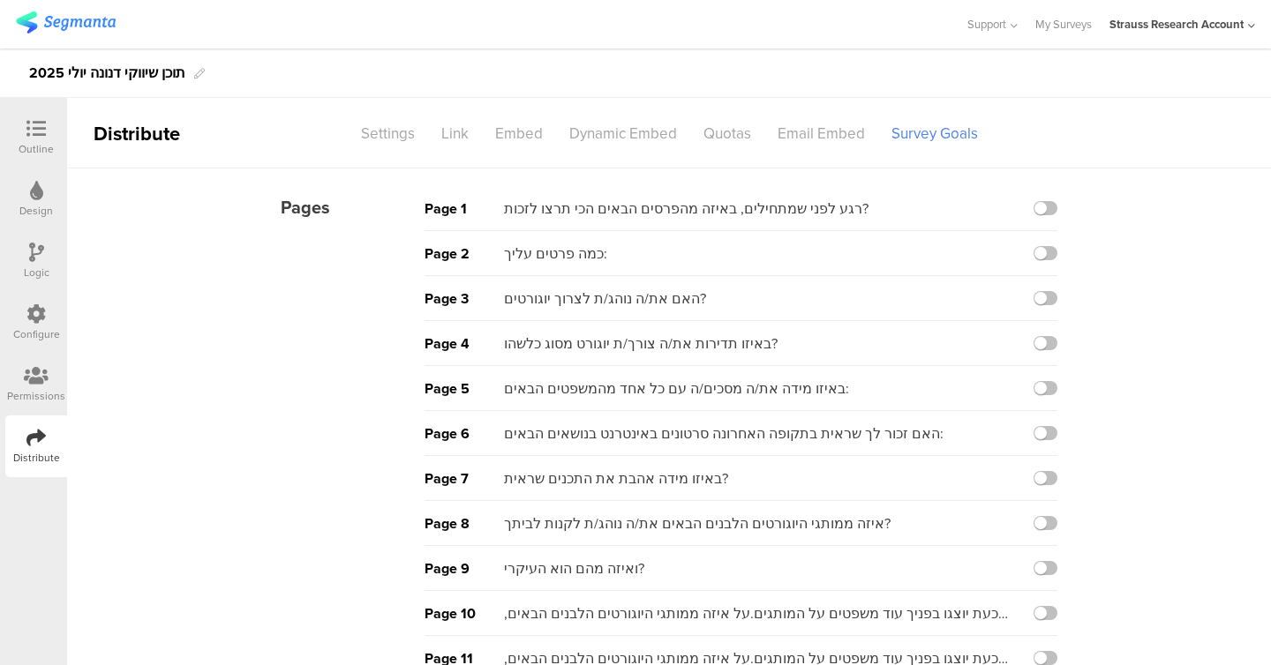
click at [41, 319] on icon at bounding box center [35, 313] width 19 height 19
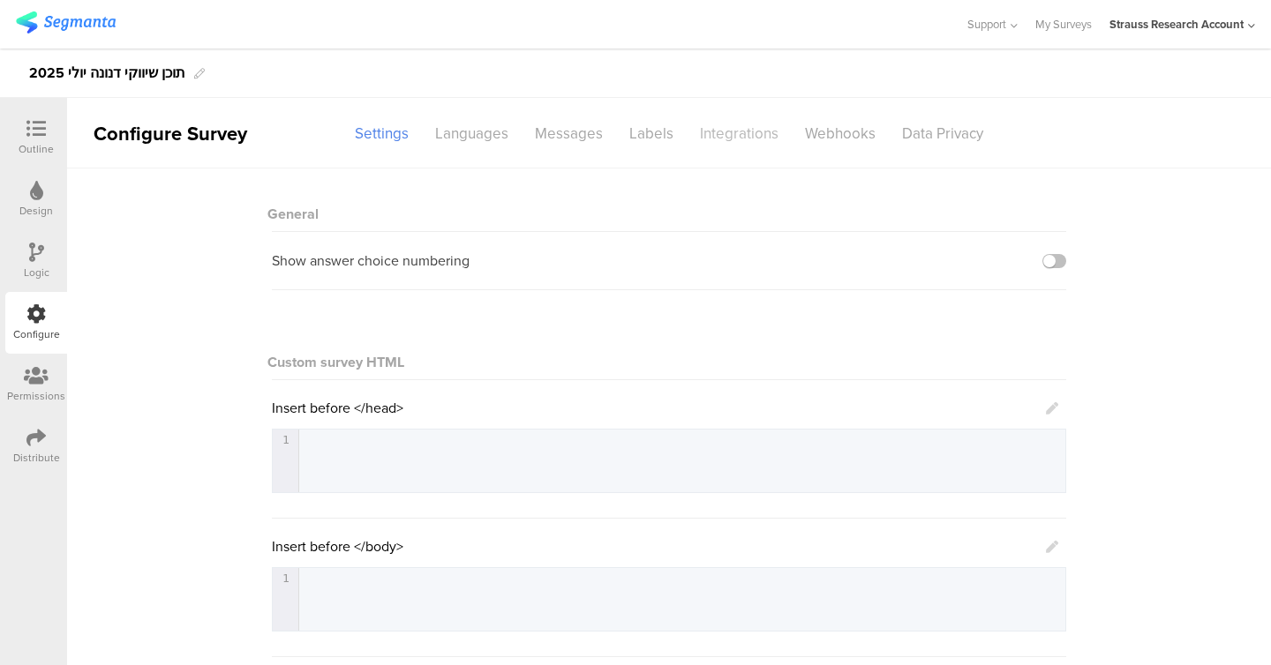
click at [737, 139] on div "Integrations" at bounding box center [739, 133] width 105 height 31
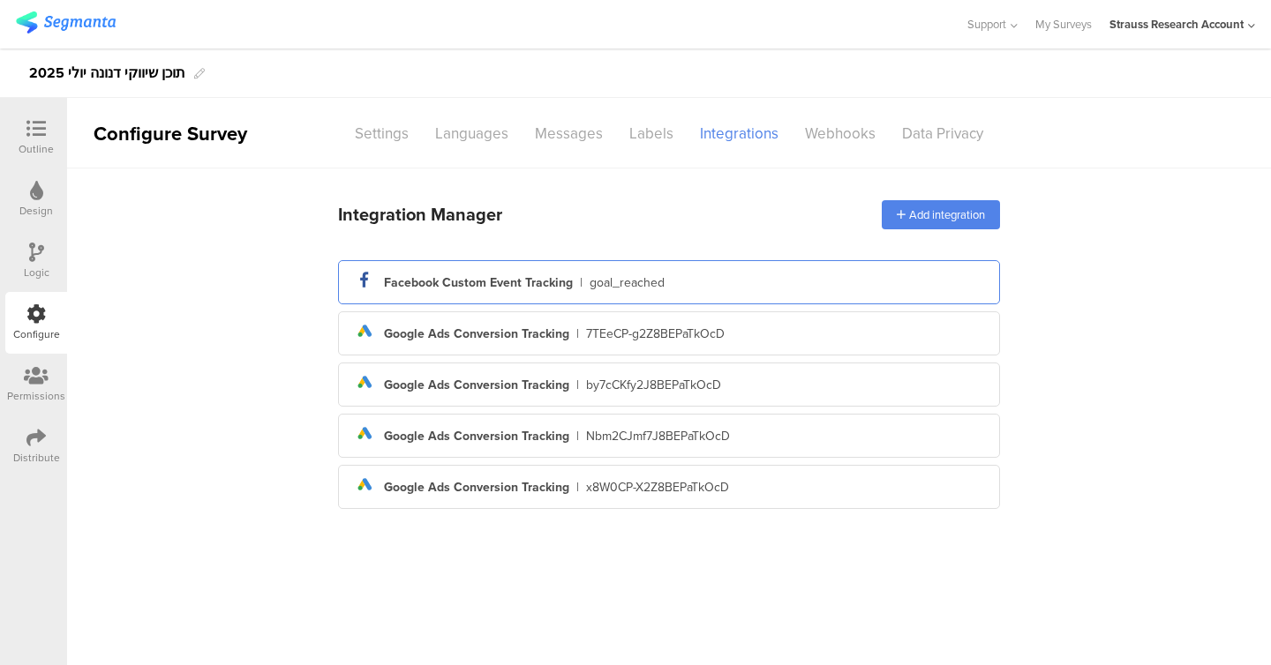
click at [630, 284] on div "goal_reached" at bounding box center [626, 283] width 75 height 19
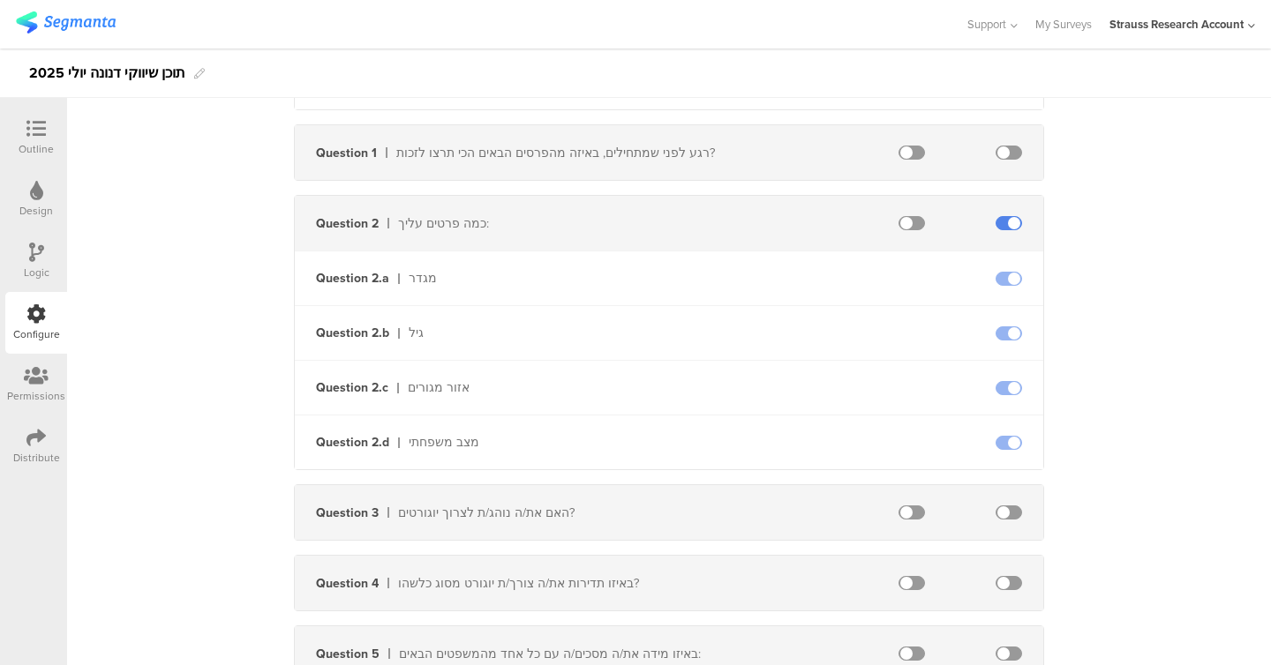
scroll to position [307, 0]
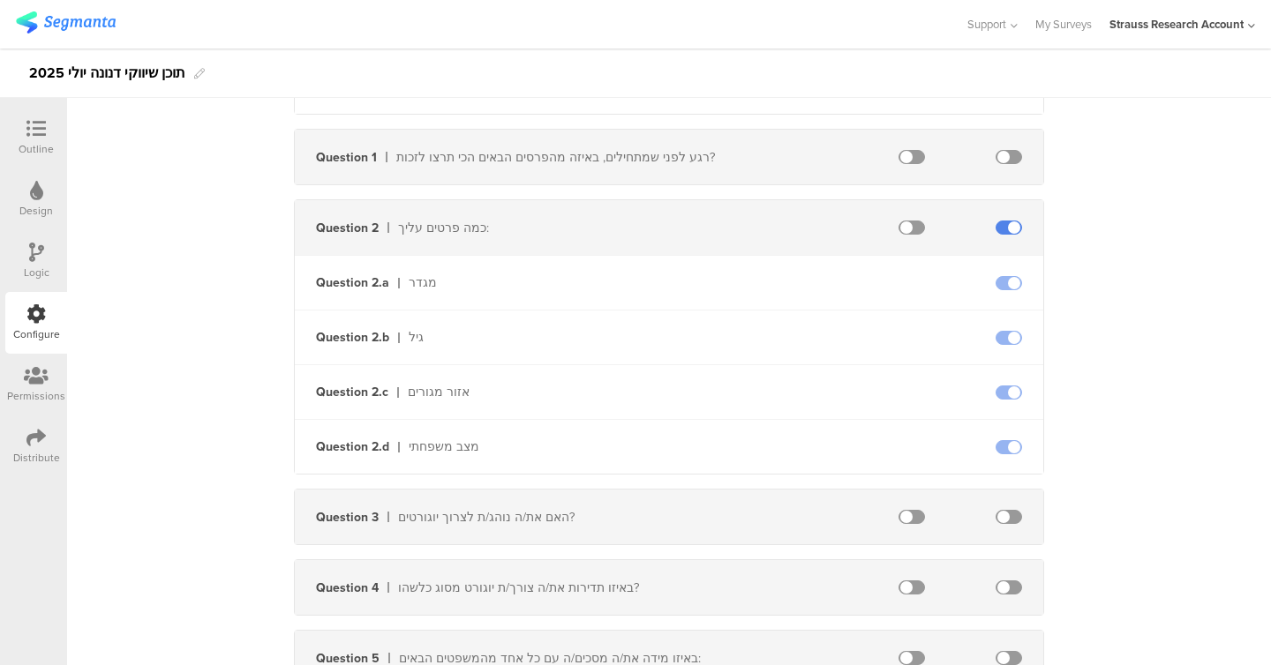
click at [992, 225] on div at bounding box center [1008, 228] width 69 height 14
click at [1000, 226] on span at bounding box center [1008, 228] width 26 height 14
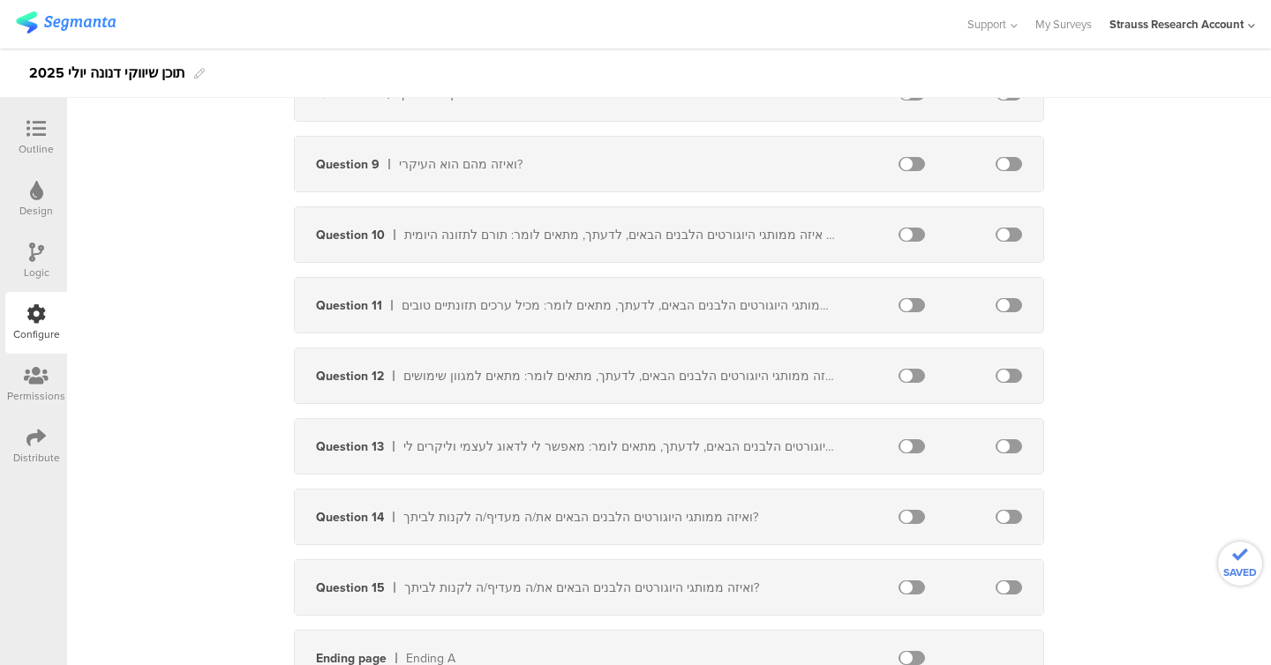
scroll to position [1545, 0]
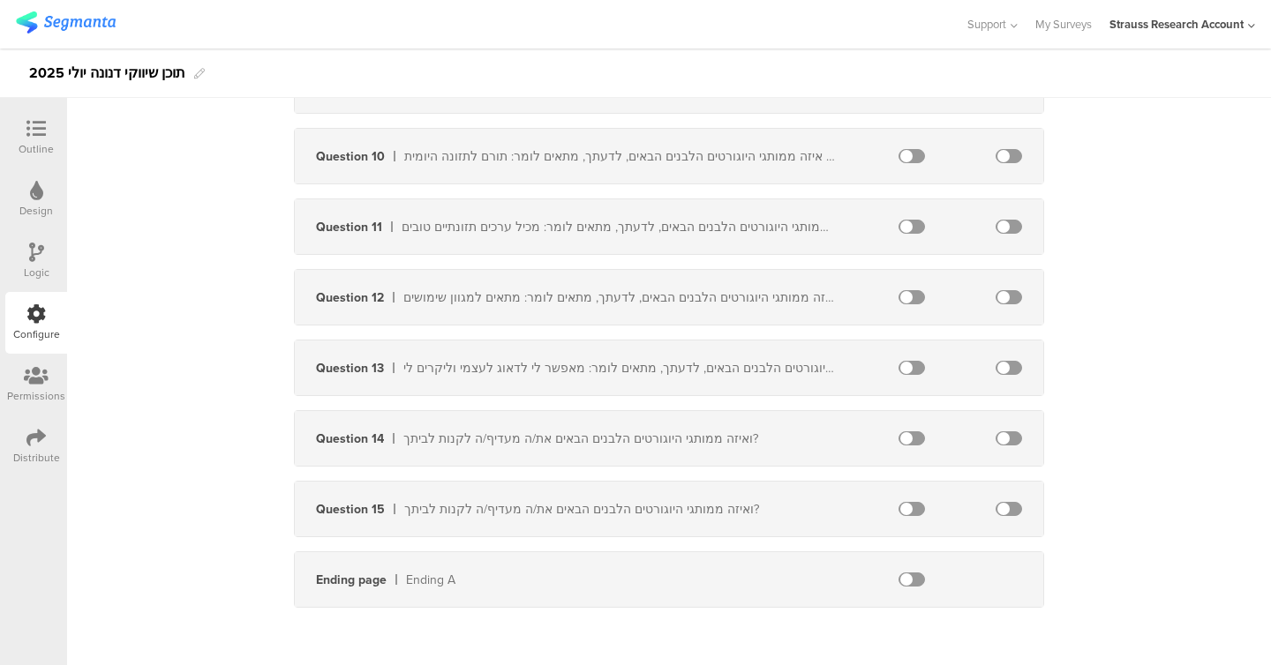
click at [1014, 513] on span at bounding box center [1008, 509] width 26 height 14
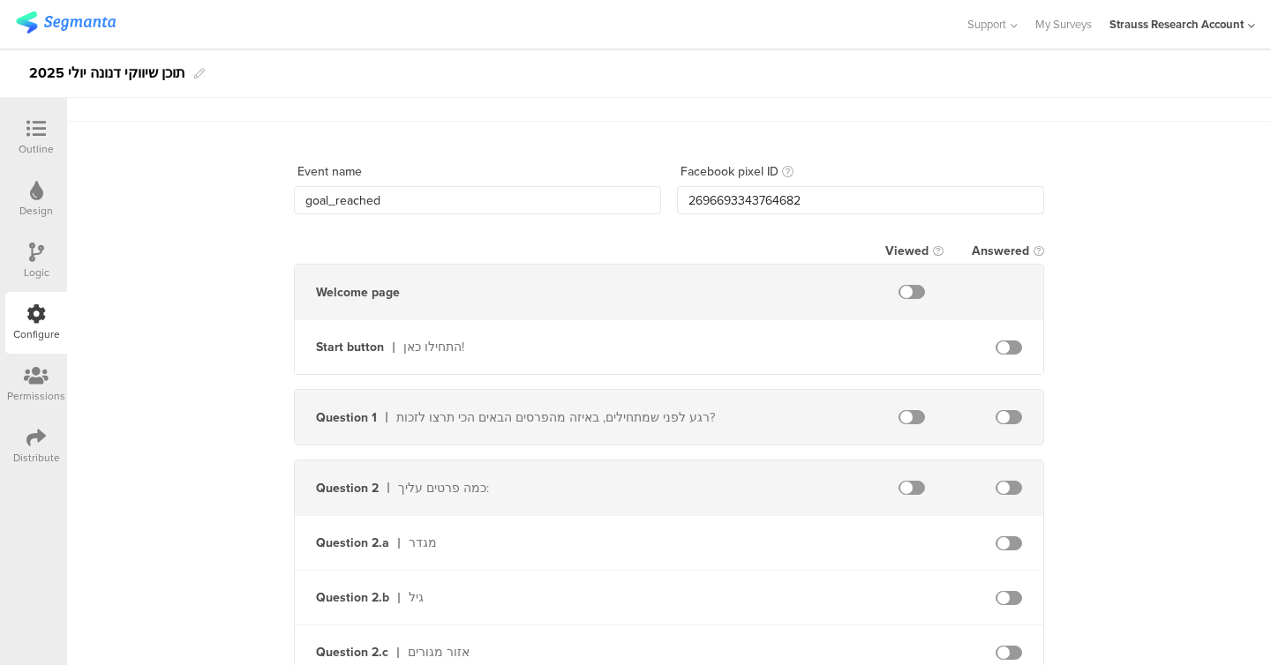
scroll to position [0, 0]
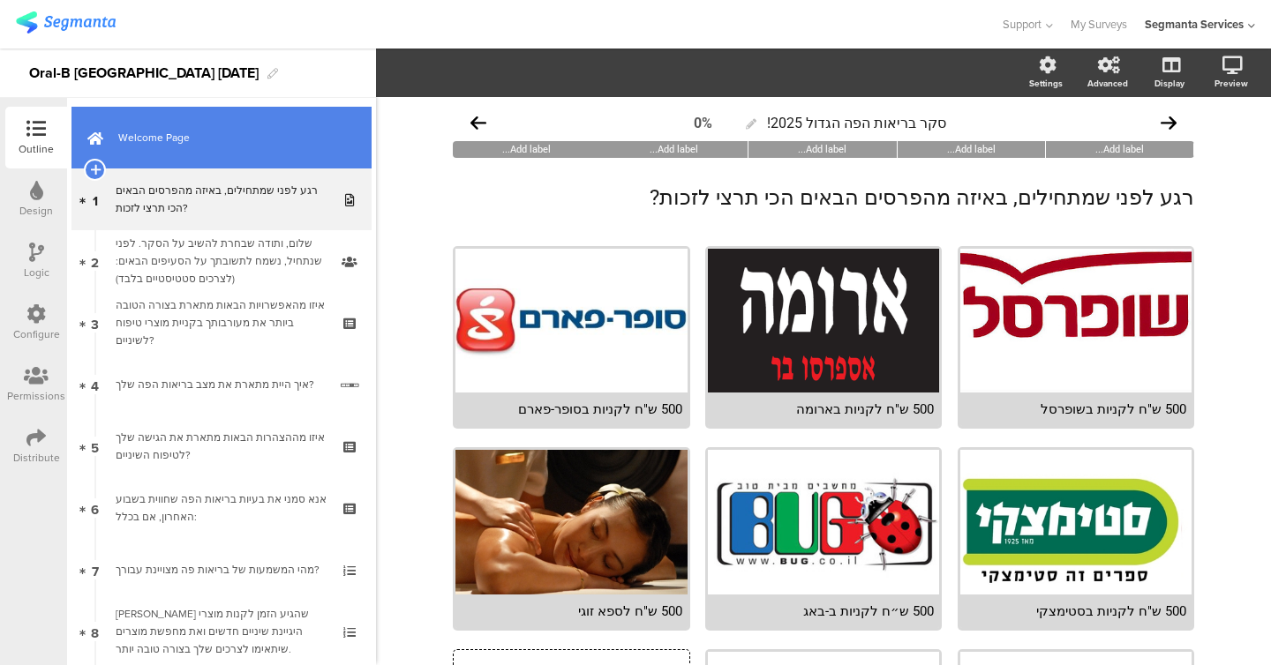
click at [275, 143] on span "Welcome Page" at bounding box center [231, 138] width 226 height 18
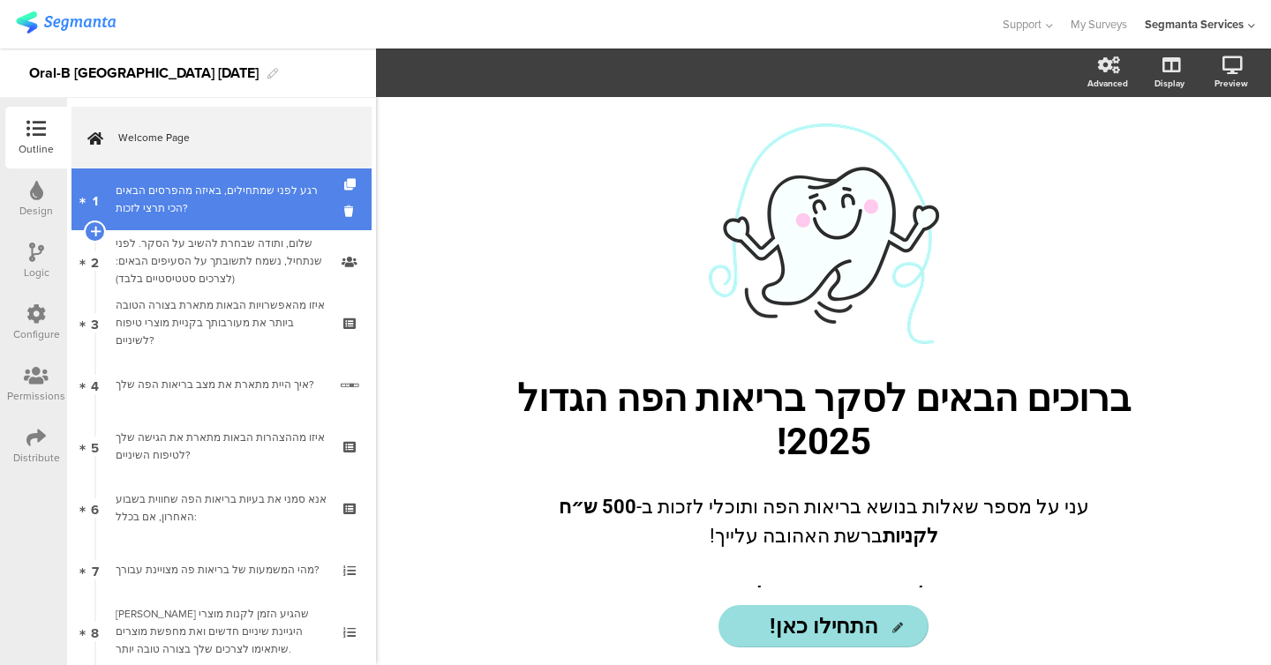
click at [218, 176] on link "1 רגע לפני שמתחילים, באיזה מהפרסים הבאים הכי תרצי לזכות?" at bounding box center [221, 200] width 300 height 62
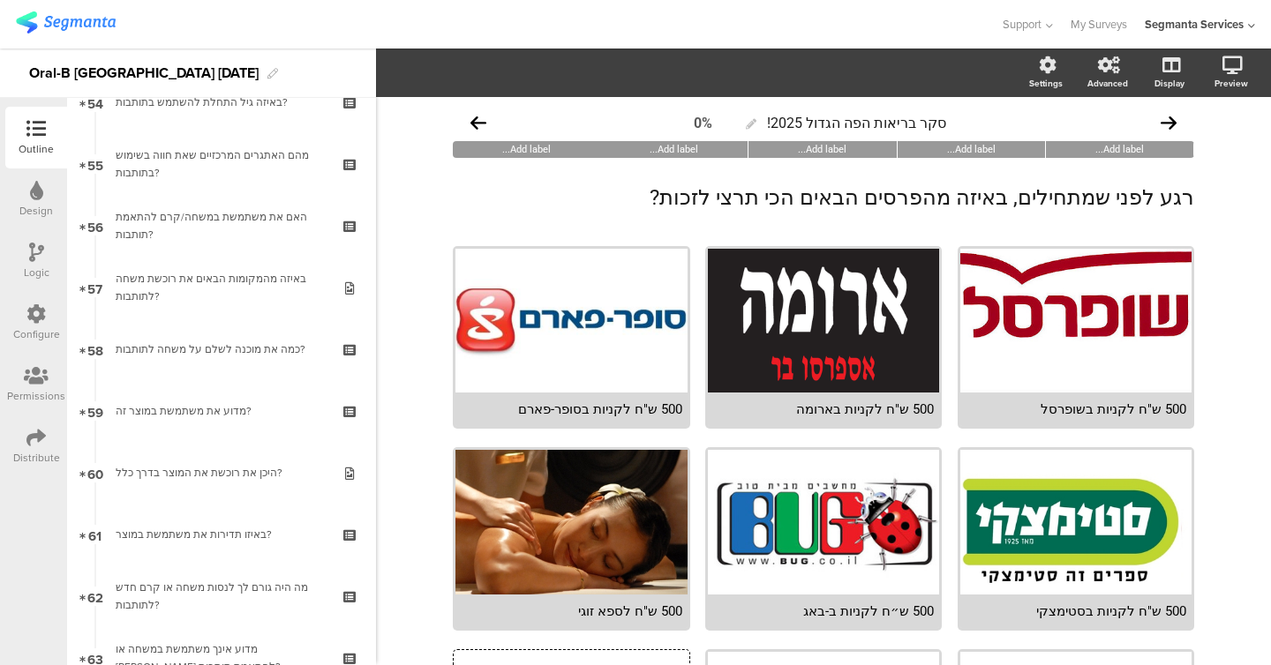
scroll to position [3558, 0]
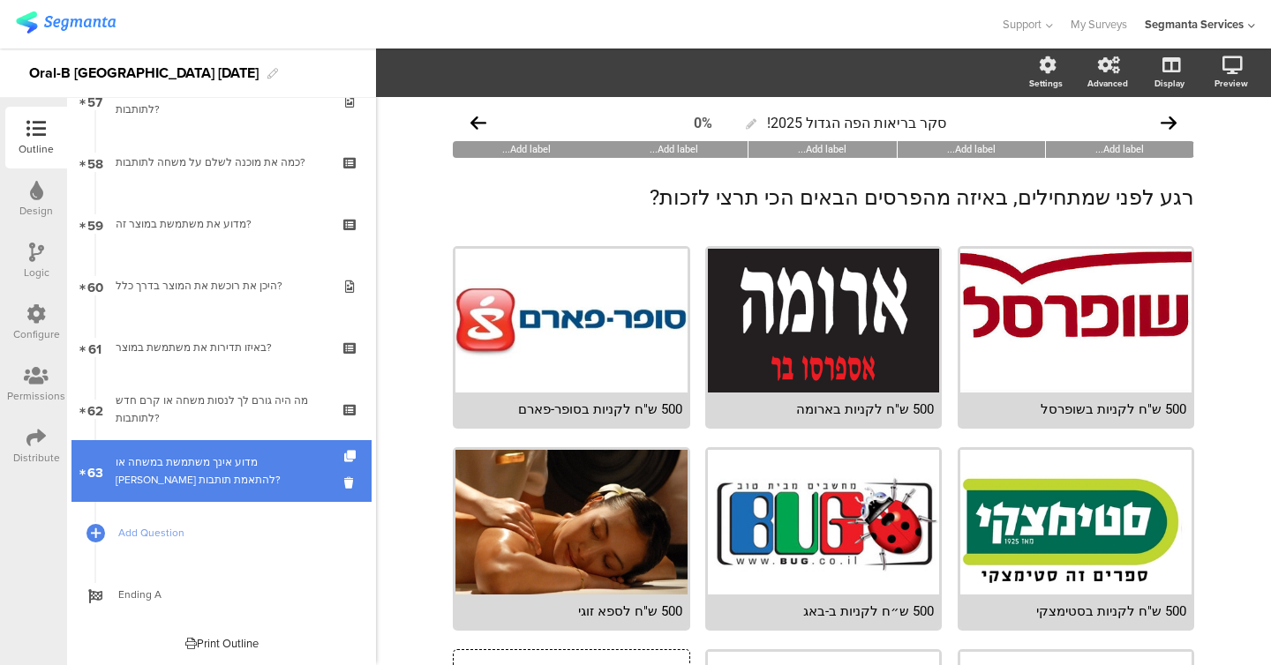
click at [195, 472] on div "מדוע אינך משתמשת במשחה או קרם להתאמת תותבות?" at bounding box center [221, 471] width 211 height 35
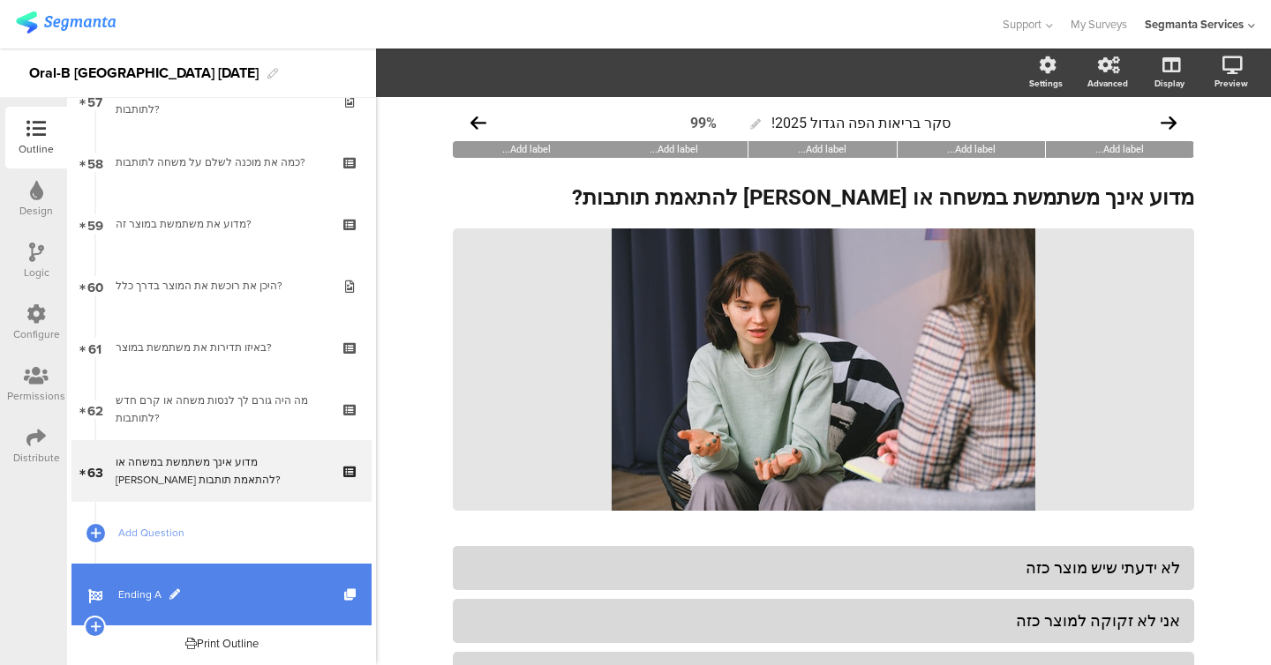
click at [139, 604] on link "Ending A" at bounding box center [221, 595] width 300 height 62
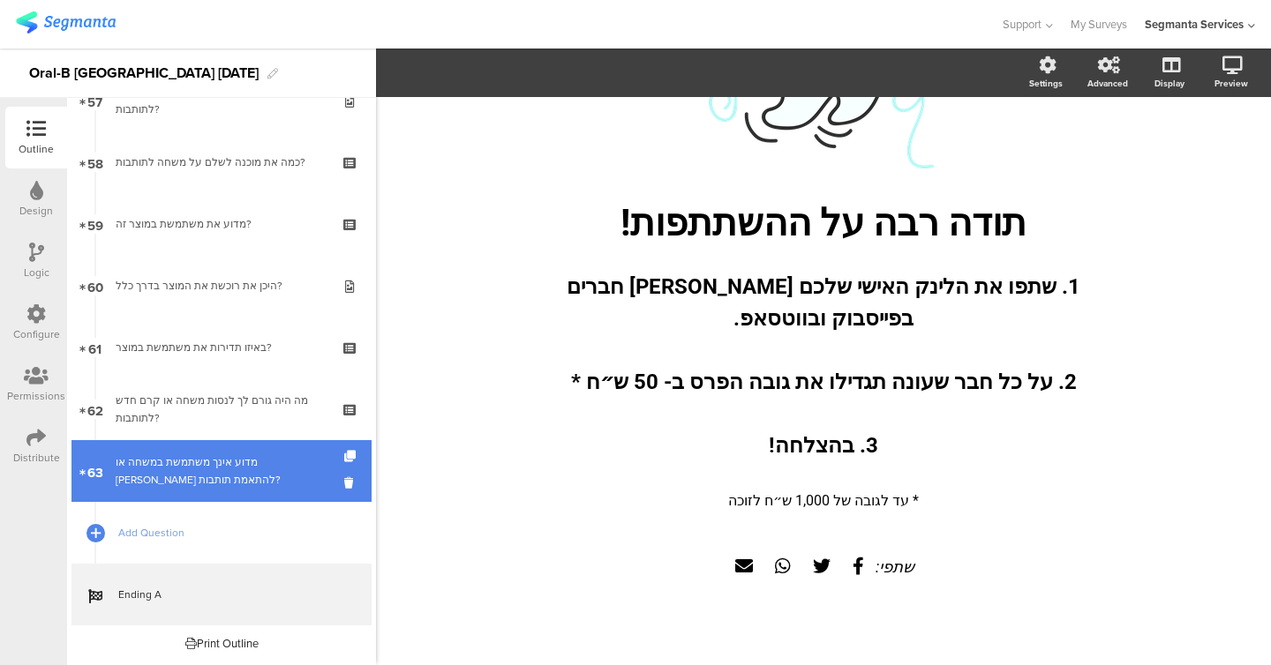
click at [229, 484] on div "מדוע אינך משתמשת במשחה או קרם להתאמת תותבות?" at bounding box center [221, 471] width 211 height 35
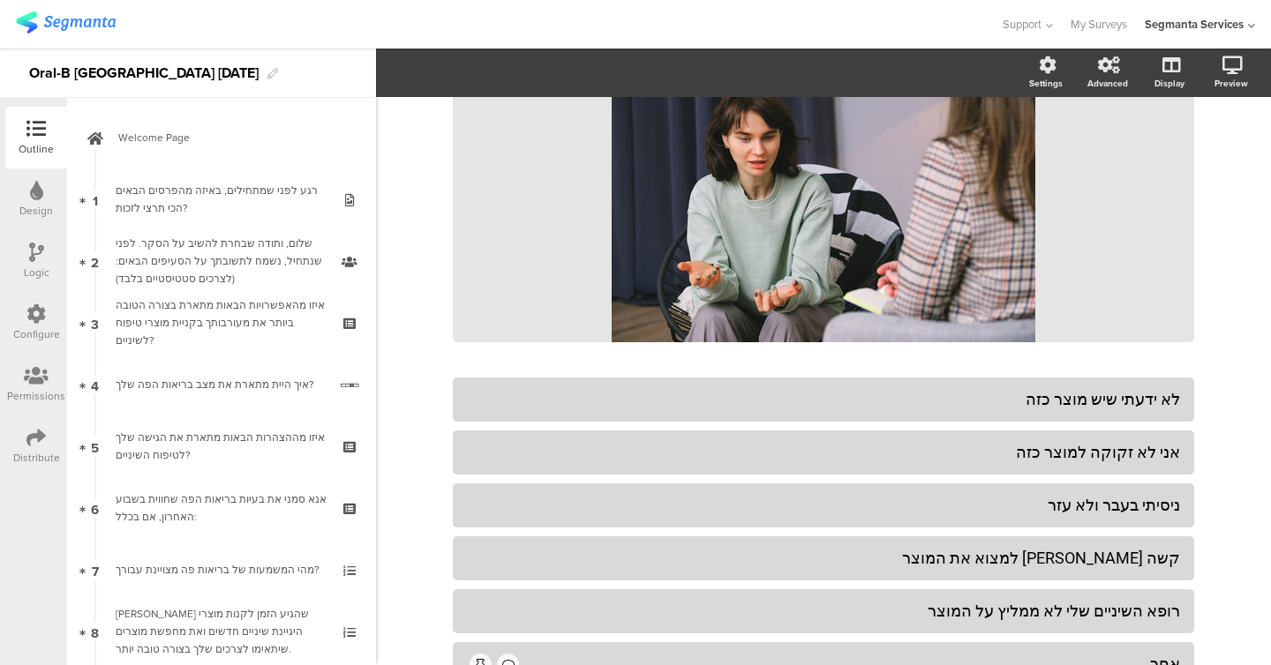
click at [197, 144] on span "Welcome Page" at bounding box center [231, 138] width 226 height 18
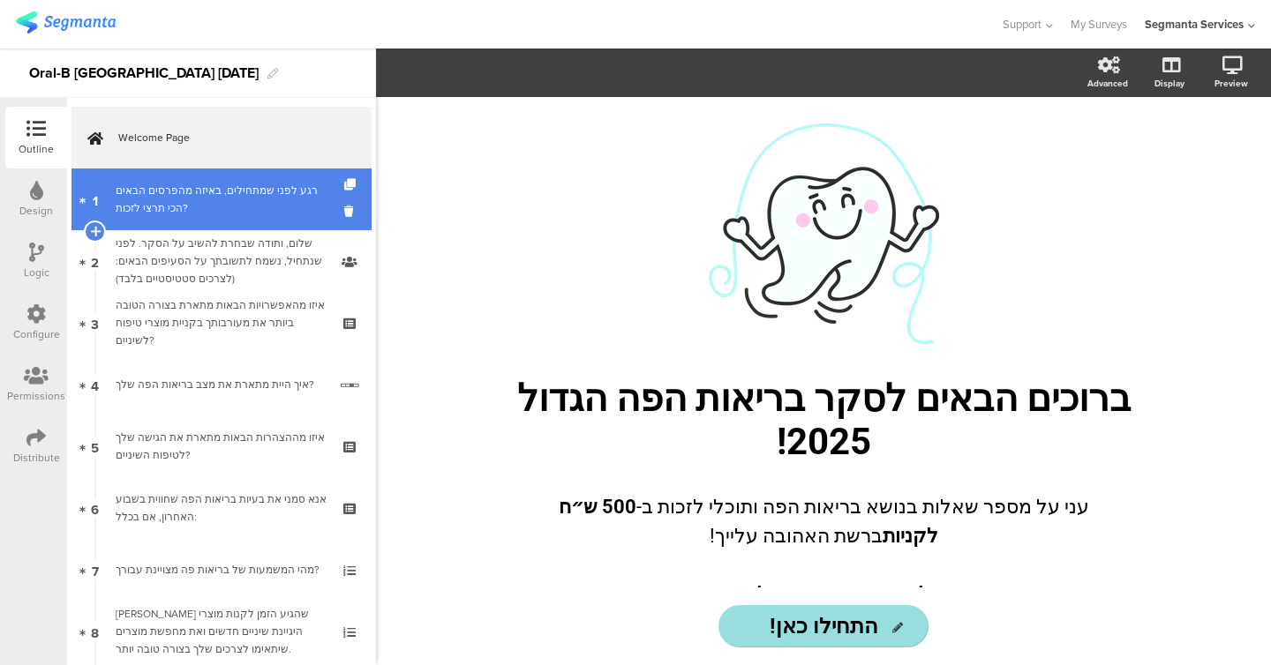
click at [190, 194] on div "רגע לפני שמתחילים, באיזה מהפרסים הבאים הכי תרצי לזכות?" at bounding box center [221, 199] width 211 height 35
